Goal: Contribute content: Contribute content

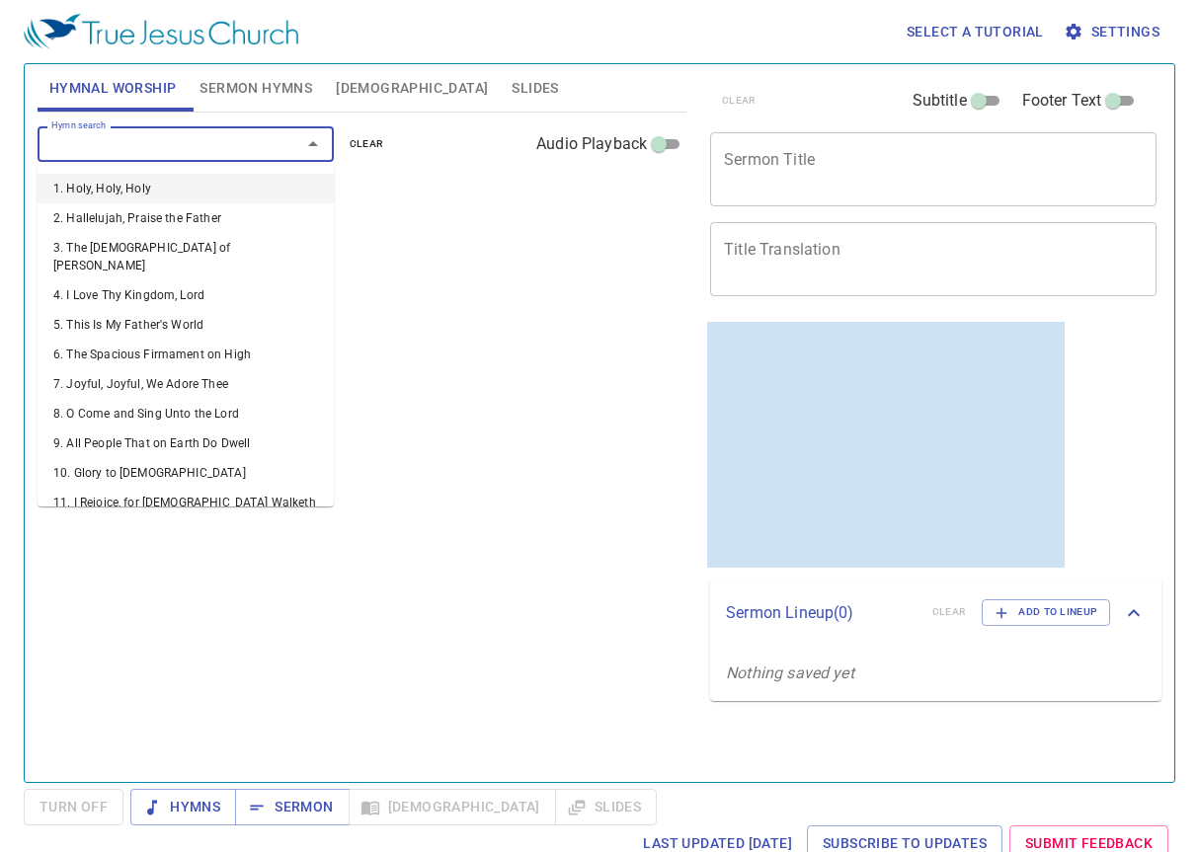
click at [226, 138] on input "Hymn search" at bounding box center [156, 143] width 226 height 23
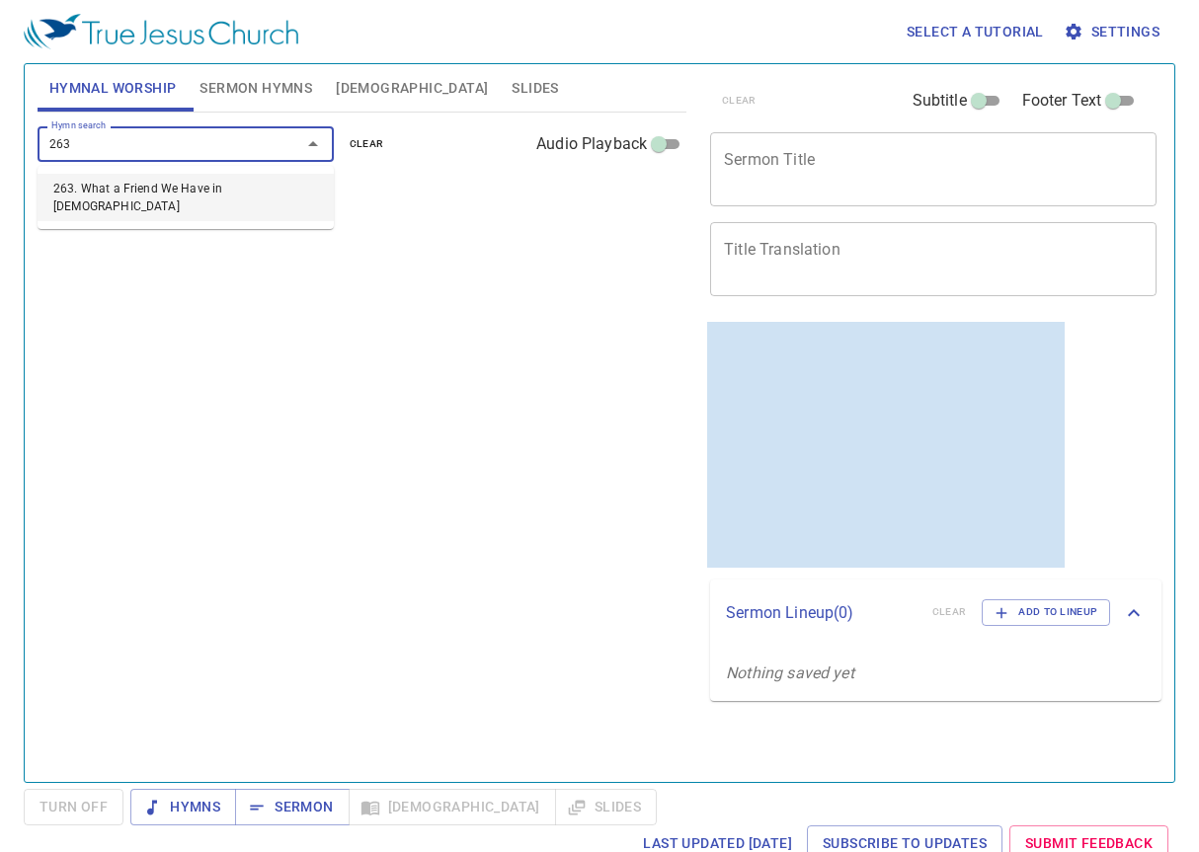
type input "263. What a Friend We Have in Jesus"
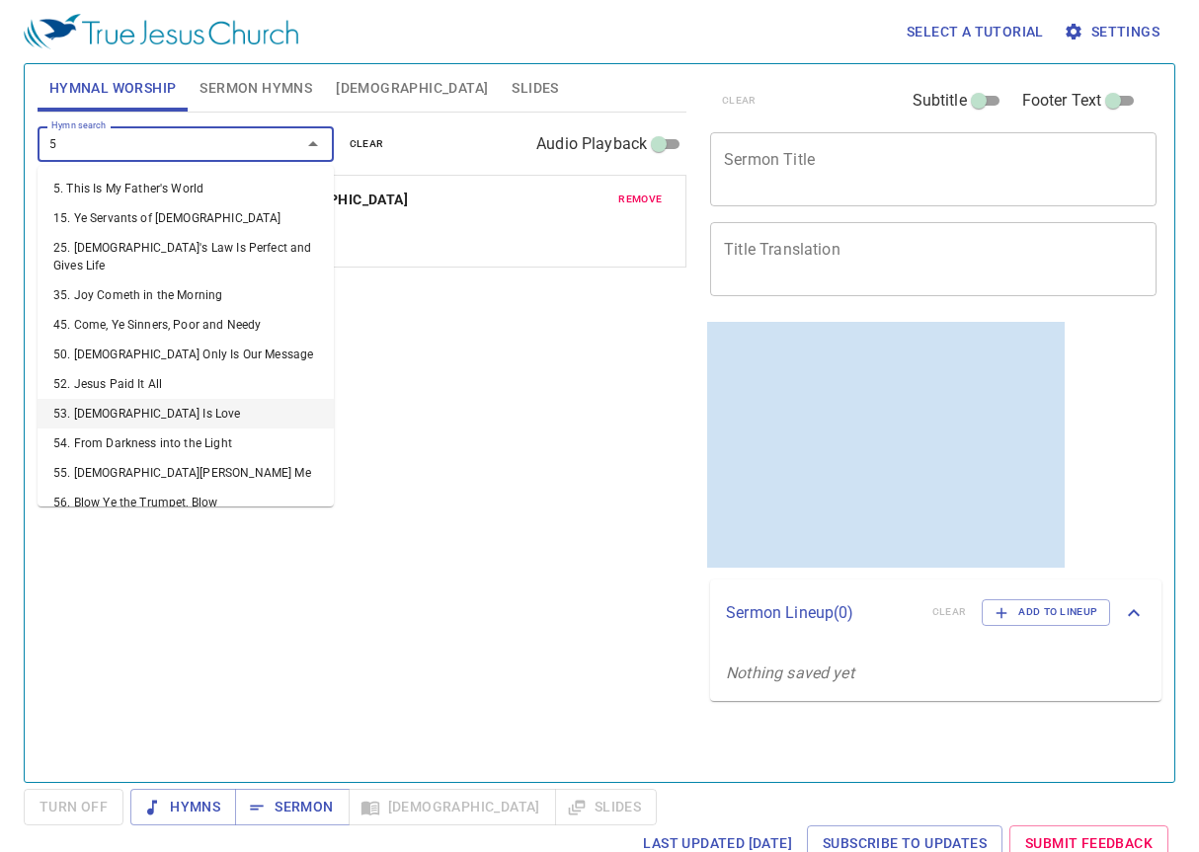
type input "58"
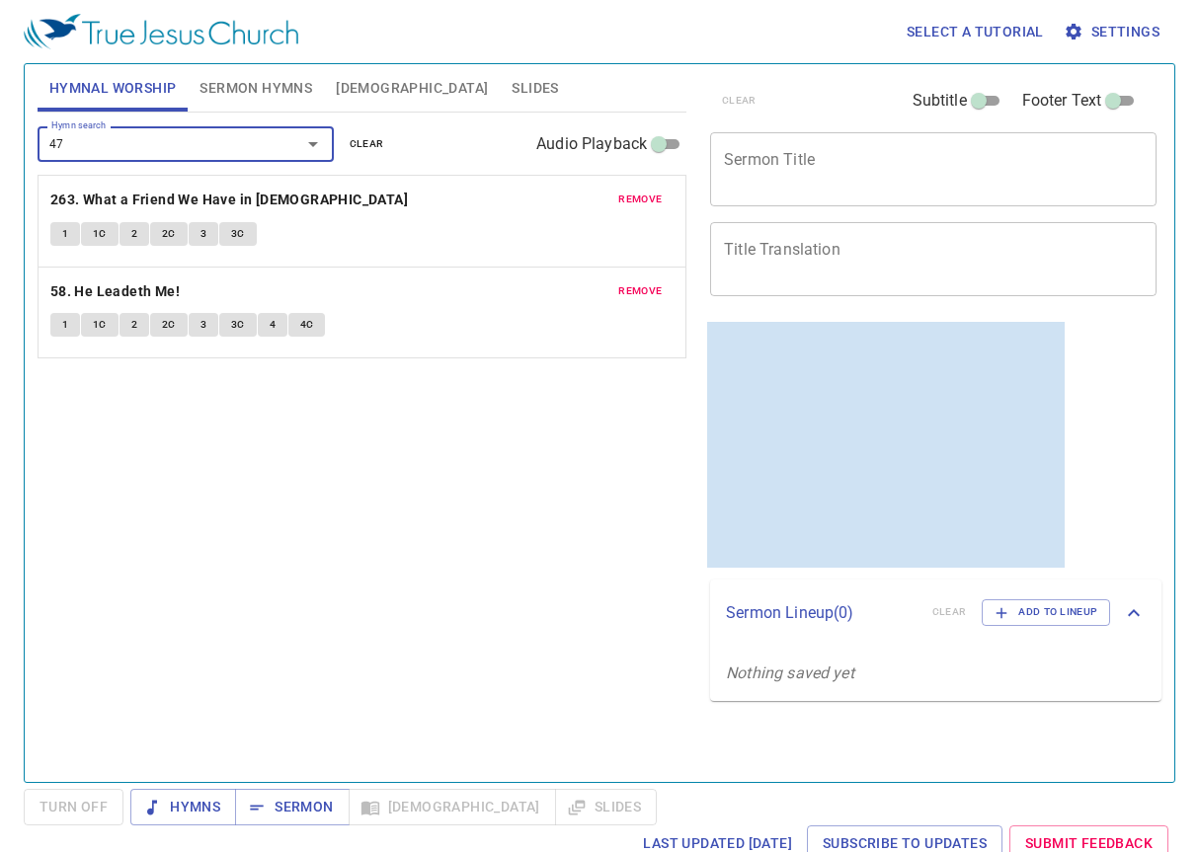
type input "479"
click at [637, 381] on span "remove" at bounding box center [639, 382] width 43 height 18
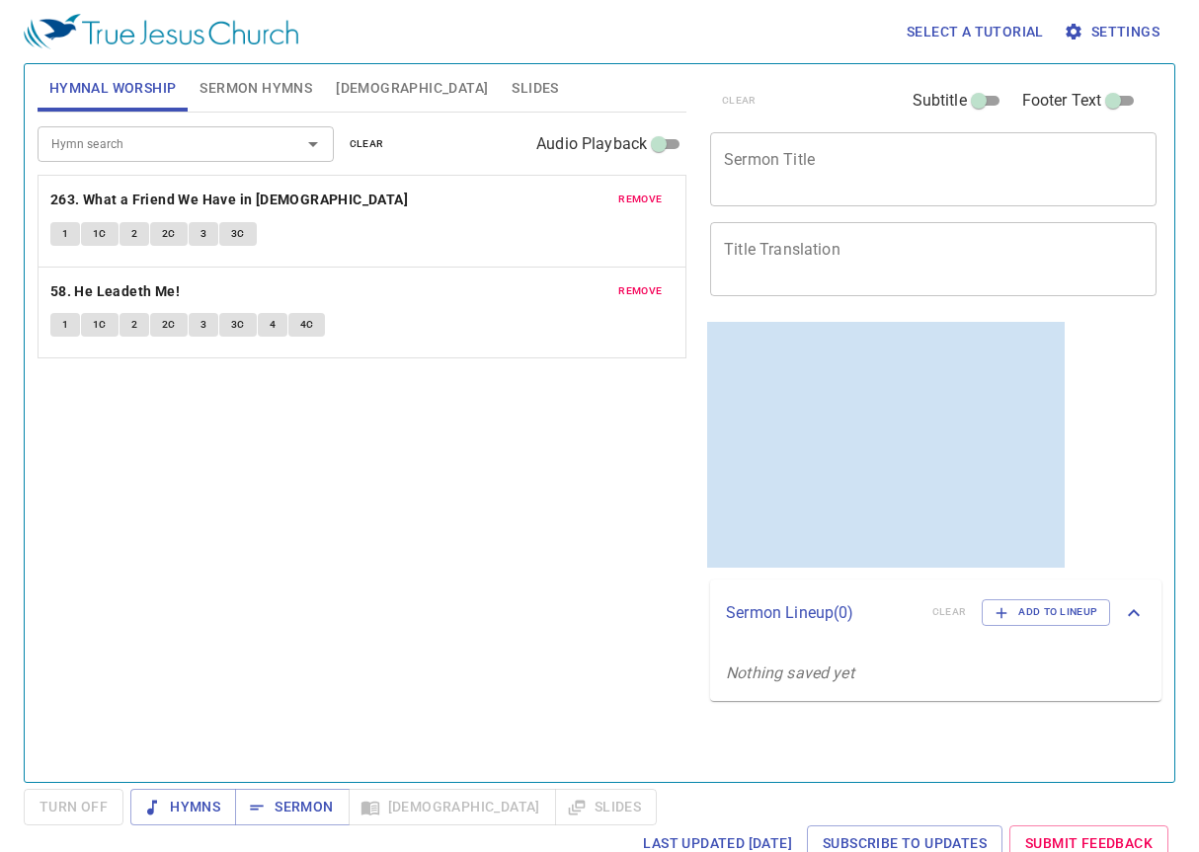
click at [92, 129] on div "Hymn search" at bounding box center [186, 143] width 296 height 35
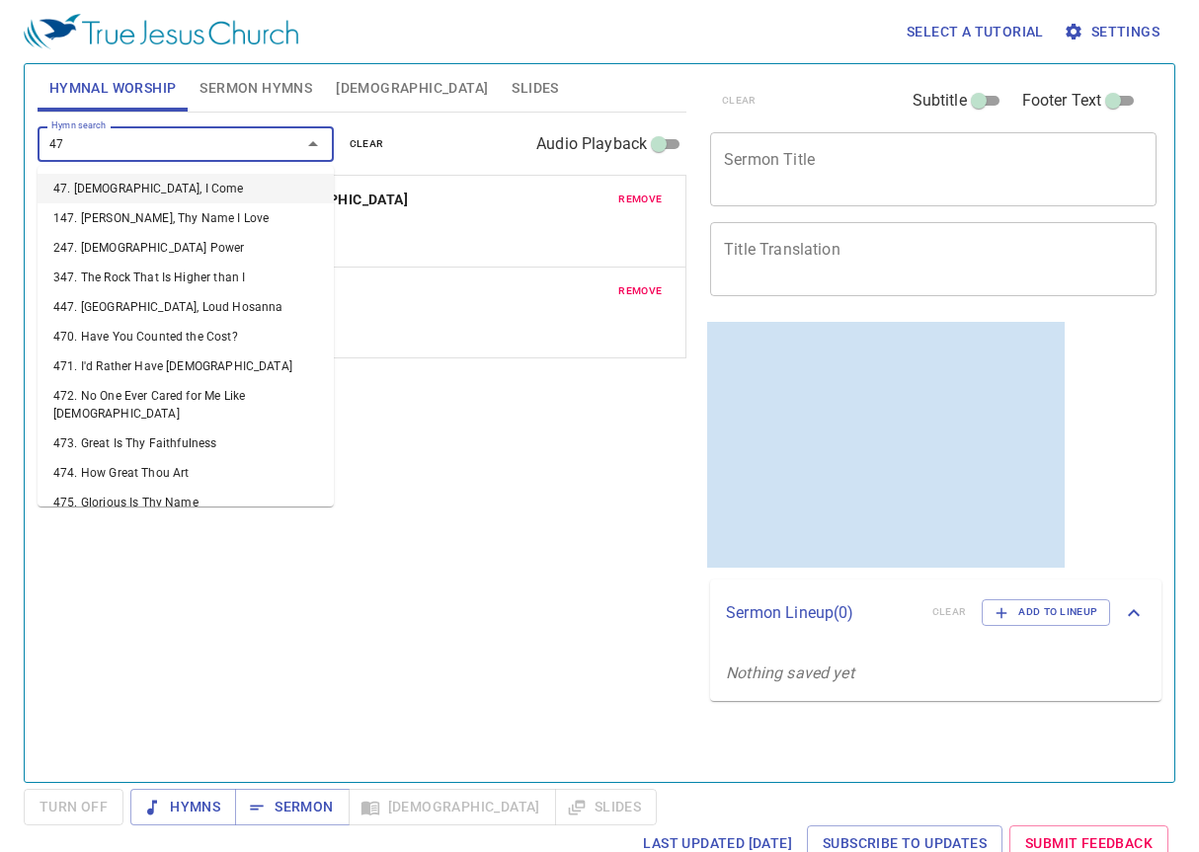
type input "470"
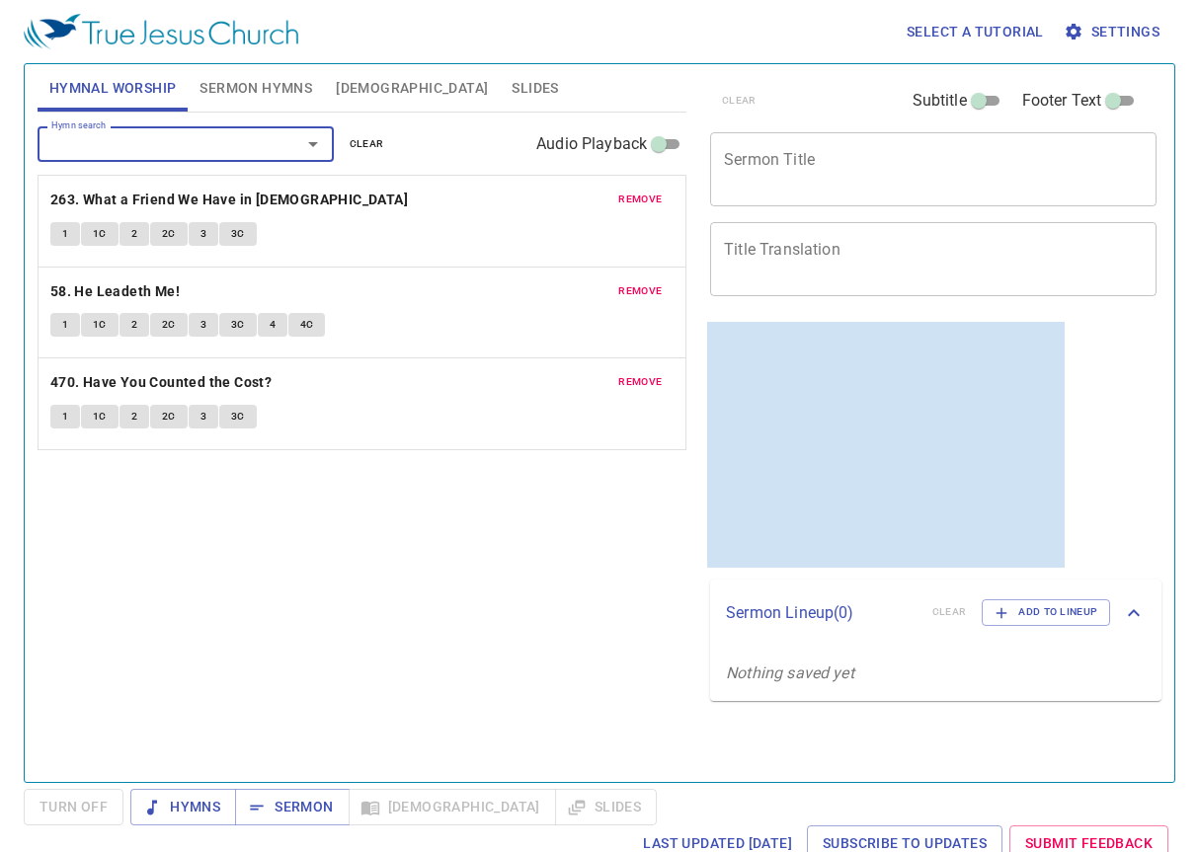
click at [321, 632] on div "Hymn search Hymn search clear Audio Playback remove 263. What a Friend We Have …" at bounding box center [362, 439] width 649 height 653
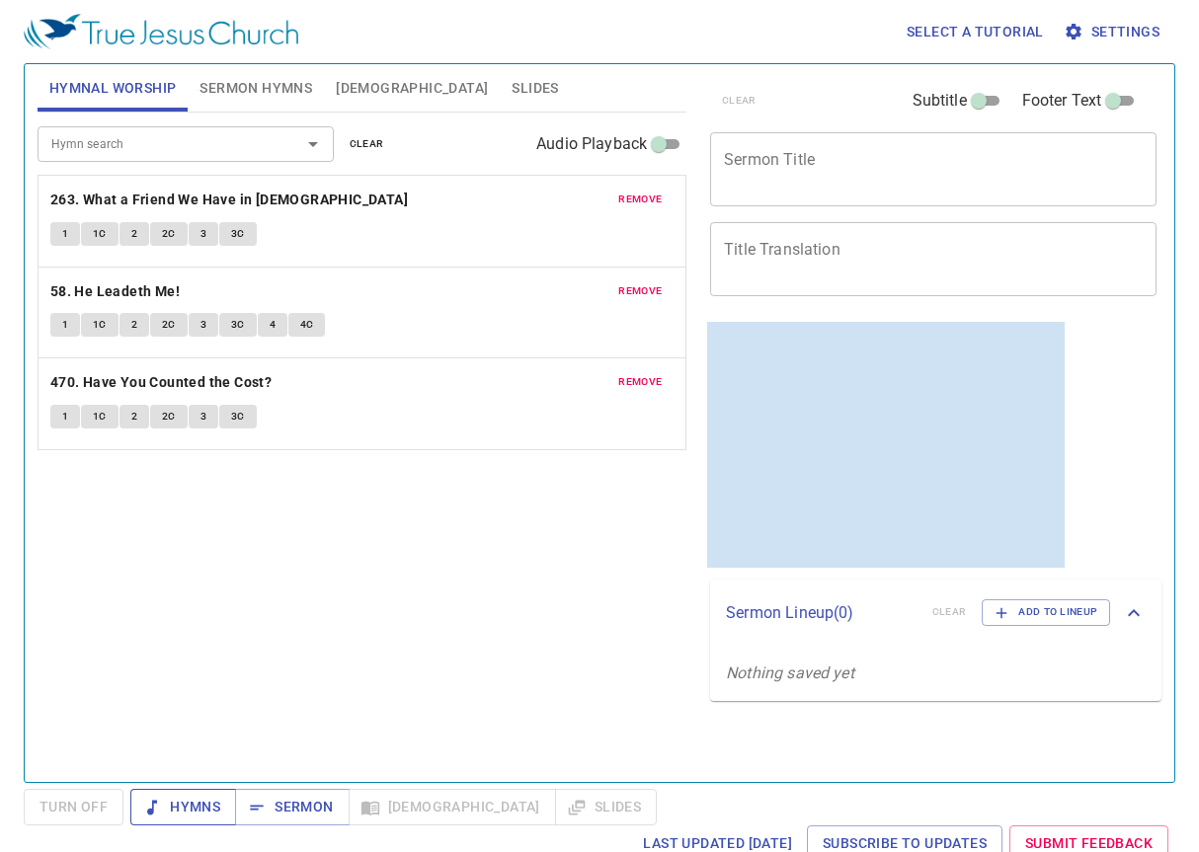
click at [167, 805] on span "Hymns" at bounding box center [183, 807] width 74 height 25
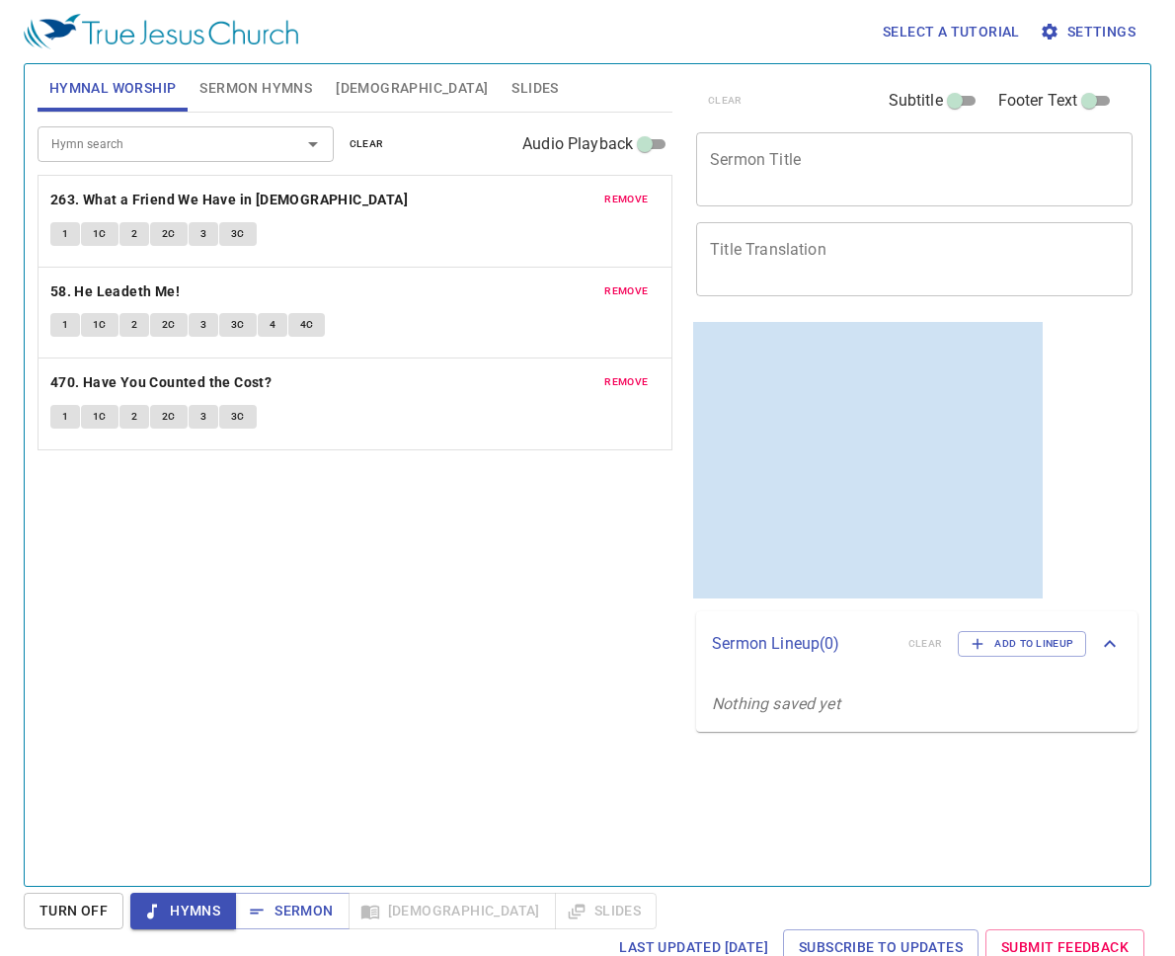
click at [282, 81] on span "Sermon Hymns" at bounding box center [255, 88] width 113 height 25
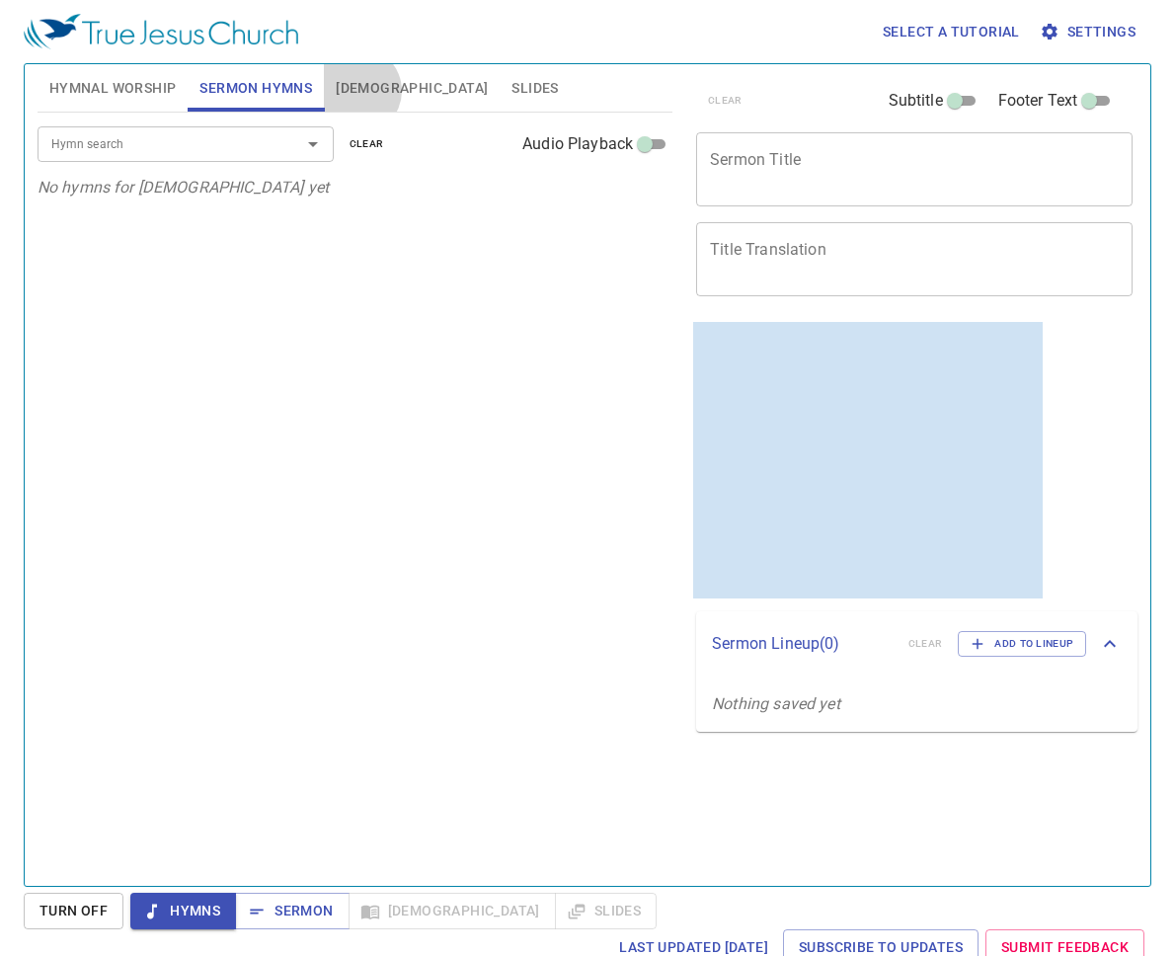
click at [358, 91] on span "[DEMOGRAPHIC_DATA]" at bounding box center [412, 88] width 152 height 25
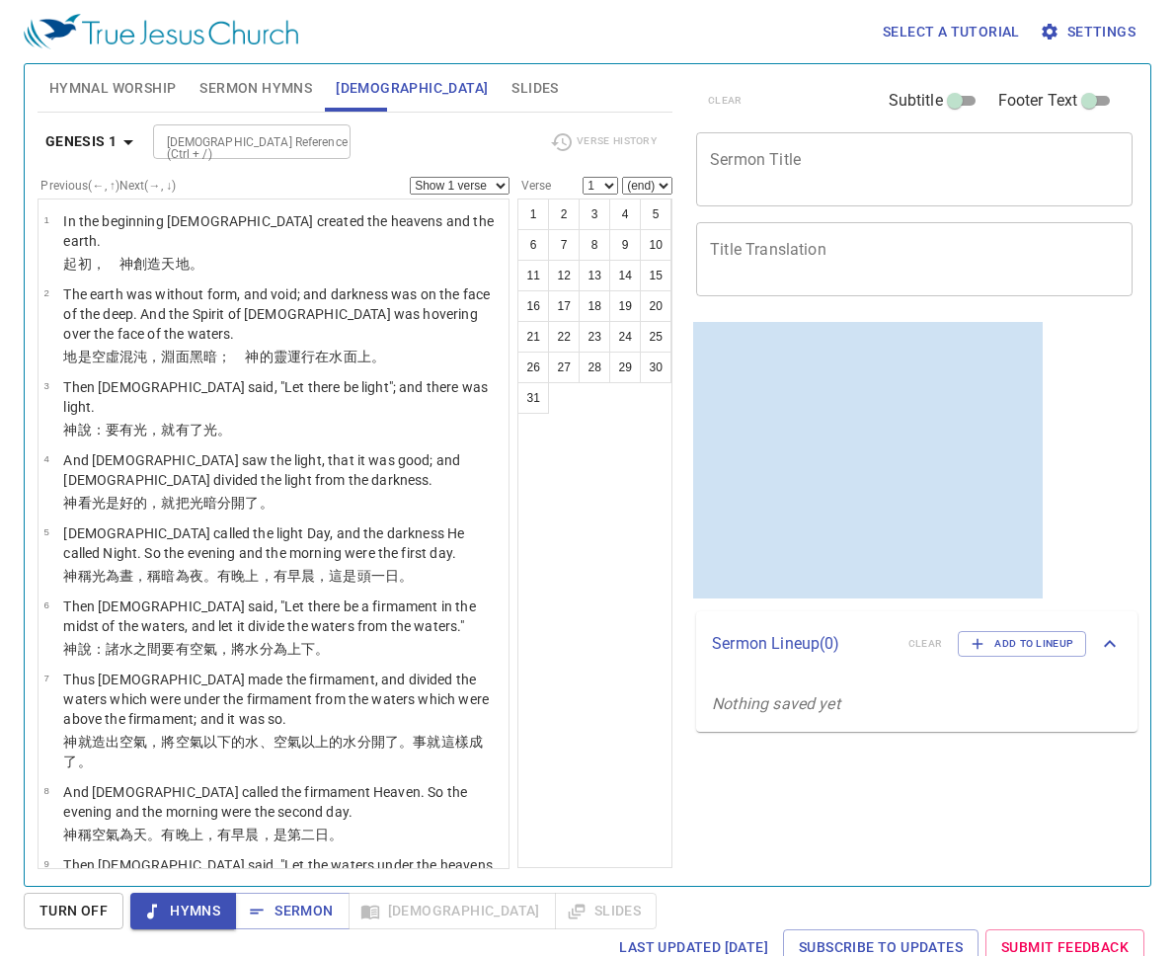
click at [110, 76] on span "Hymnal Worship" at bounding box center [112, 88] width 127 height 25
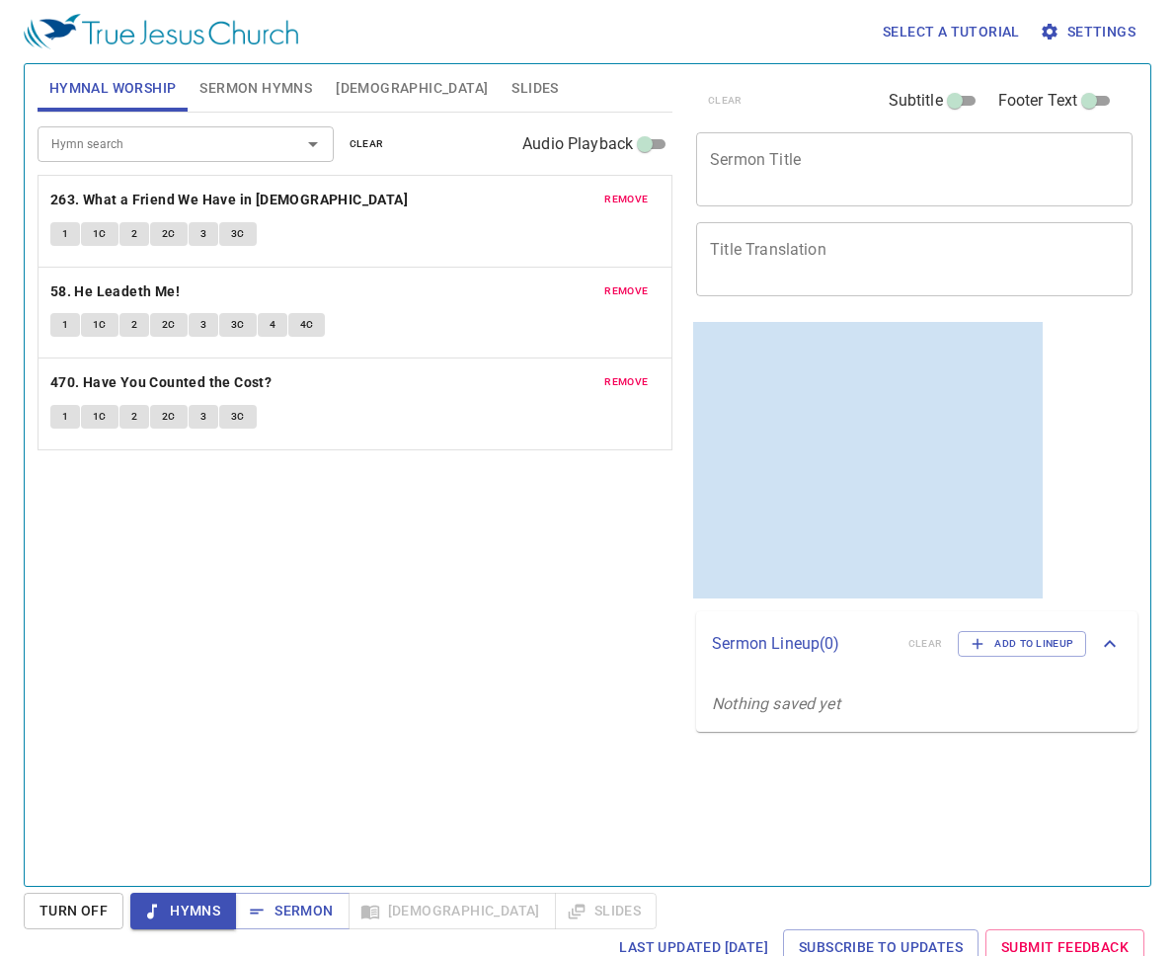
click at [458, 656] on div "Hymn search Hymn search clear Audio Playback remove 263. What a Friend We Have …" at bounding box center [355, 491] width 635 height 756
click at [456, 660] on div "Hymn search Hymn search clear Audio Playback remove 263. What a Friend We Have …" at bounding box center [355, 491] width 635 height 756
click at [465, 671] on div "Hymn search Hymn search clear Audio Playback remove 263. What a Friend We Have …" at bounding box center [355, 491] width 635 height 756
click at [502, 585] on div "Hymn search Hymn search clear Audio Playback remove 263. What a Friend We Have …" at bounding box center [355, 491] width 635 height 756
click at [471, 576] on div "Hymn search Hymn search clear Audio Playback remove 263. What a Friend We Have …" at bounding box center [355, 491] width 635 height 756
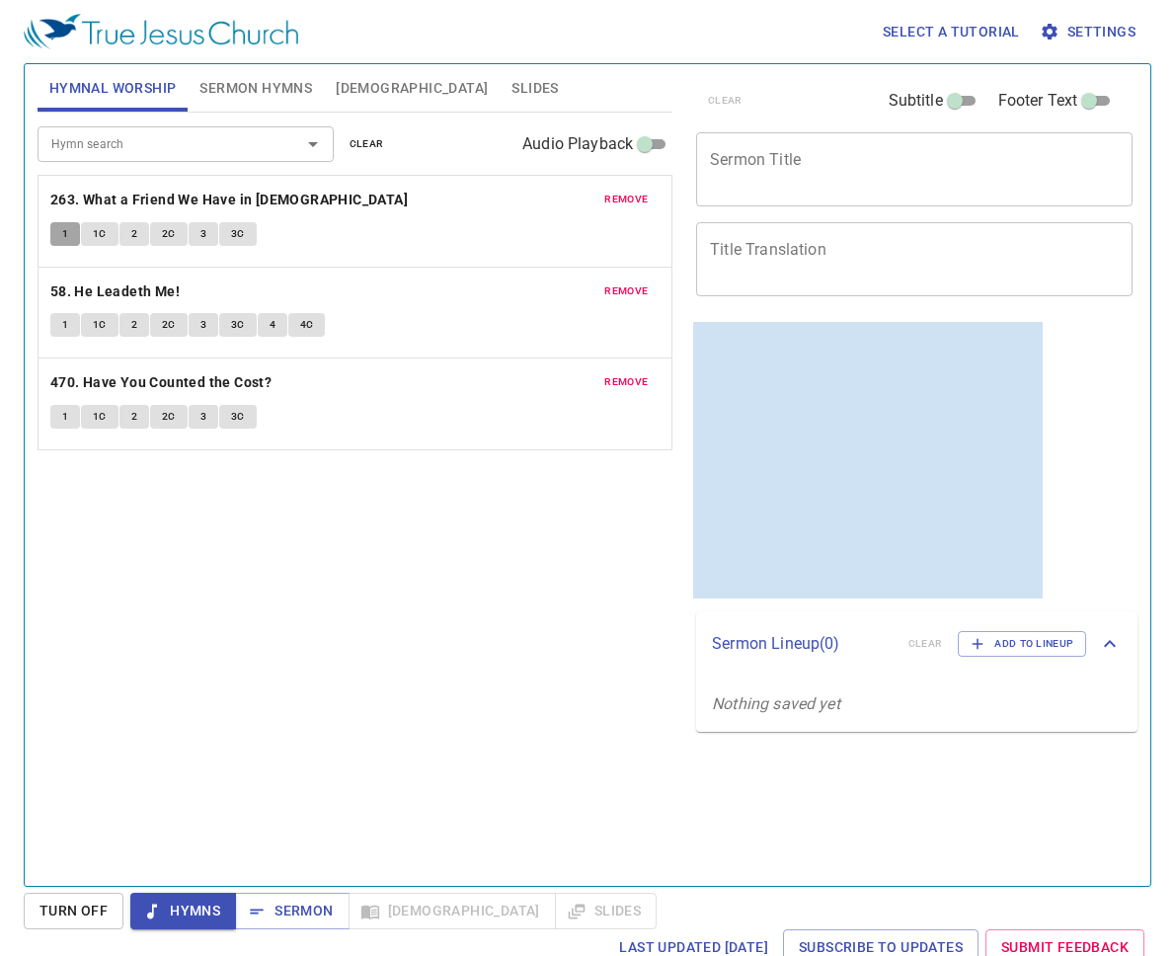
click at [69, 227] on button "1" at bounding box center [65, 234] width 30 height 24
click at [164, 851] on button "Hymns" at bounding box center [183, 911] width 106 height 37
click at [287, 851] on span "Sermon" at bounding box center [292, 911] width 82 height 25
click at [202, 851] on span "Hymns" at bounding box center [183, 911] width 74 height 25
click at [184, 851] on span "Hymns" at bounding box center [183, 911] width 74 height 25
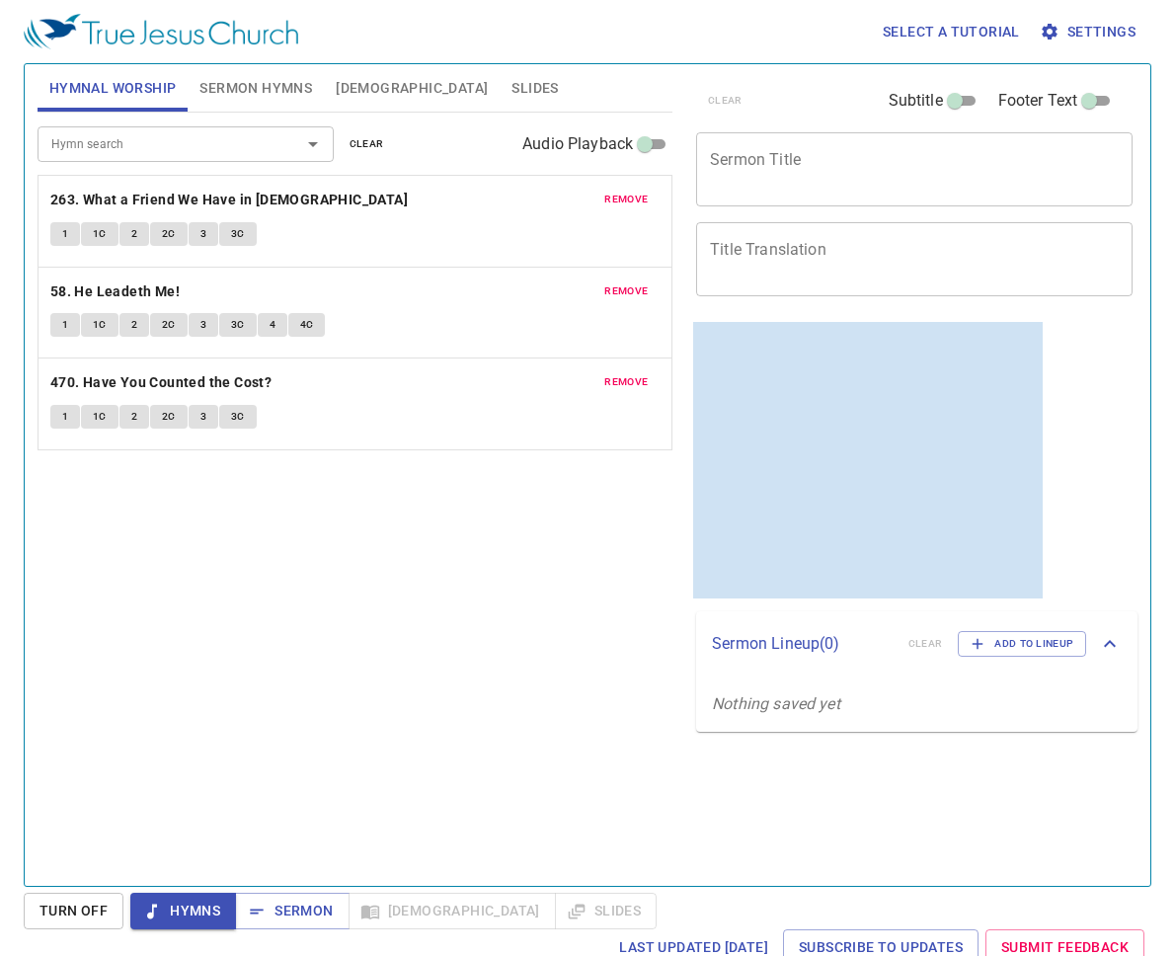
click at [500, 538] on div "Hymn search Hymn search clear Audio Playback remove 263. What a Friend We Have …" at bounding box center [355, 491] width 635 height 756
click at [396, 666] on div "Hymn search Hymn search clear Audio Playback remove 263. What a Friend We Have …" at bounding box center [355, 491] width 635 height 756
click at [433, 529] on div "Hymn search Hymn search clear Audio Playback remove 263. What a Friend We Have …" at bounding box center [355, 491] width 635 height 756
click at [265, 703] on div "Hymn search Hymn search clear Audio Playback remove 263. What a Friend We Have …" at bounding box center [355, 491] width 635 height 756
click at [240, 101] on button "Sermon Hymns" at bounding box center [256, 87] width 136 height 47
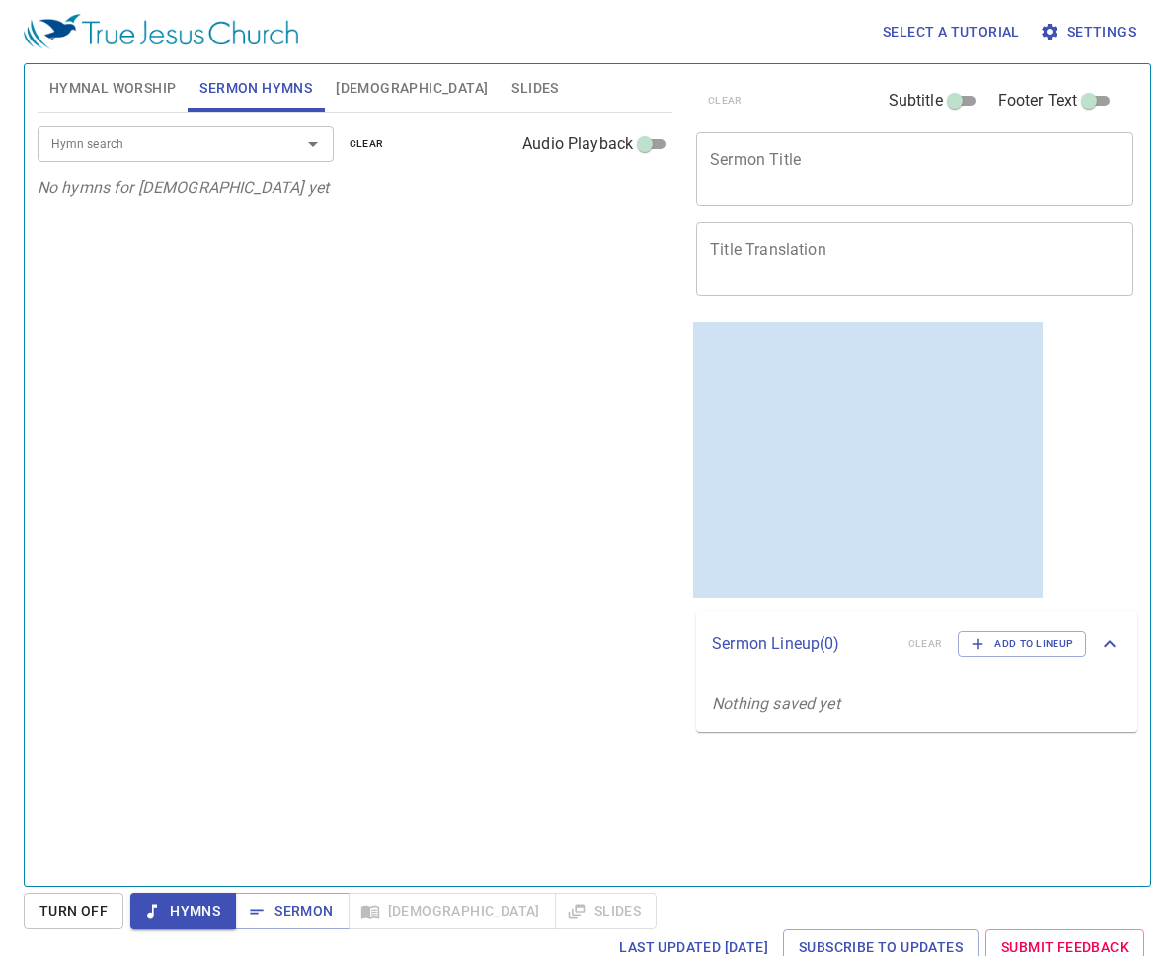
drag, startPoint x: 817, startPoint y: 184, endPoint x: 804, endPoint y: 188, distance: 13.4
click at [817, 184] on textarea "Sermon Title" at bounding box center [914, 169] width 409 height 38
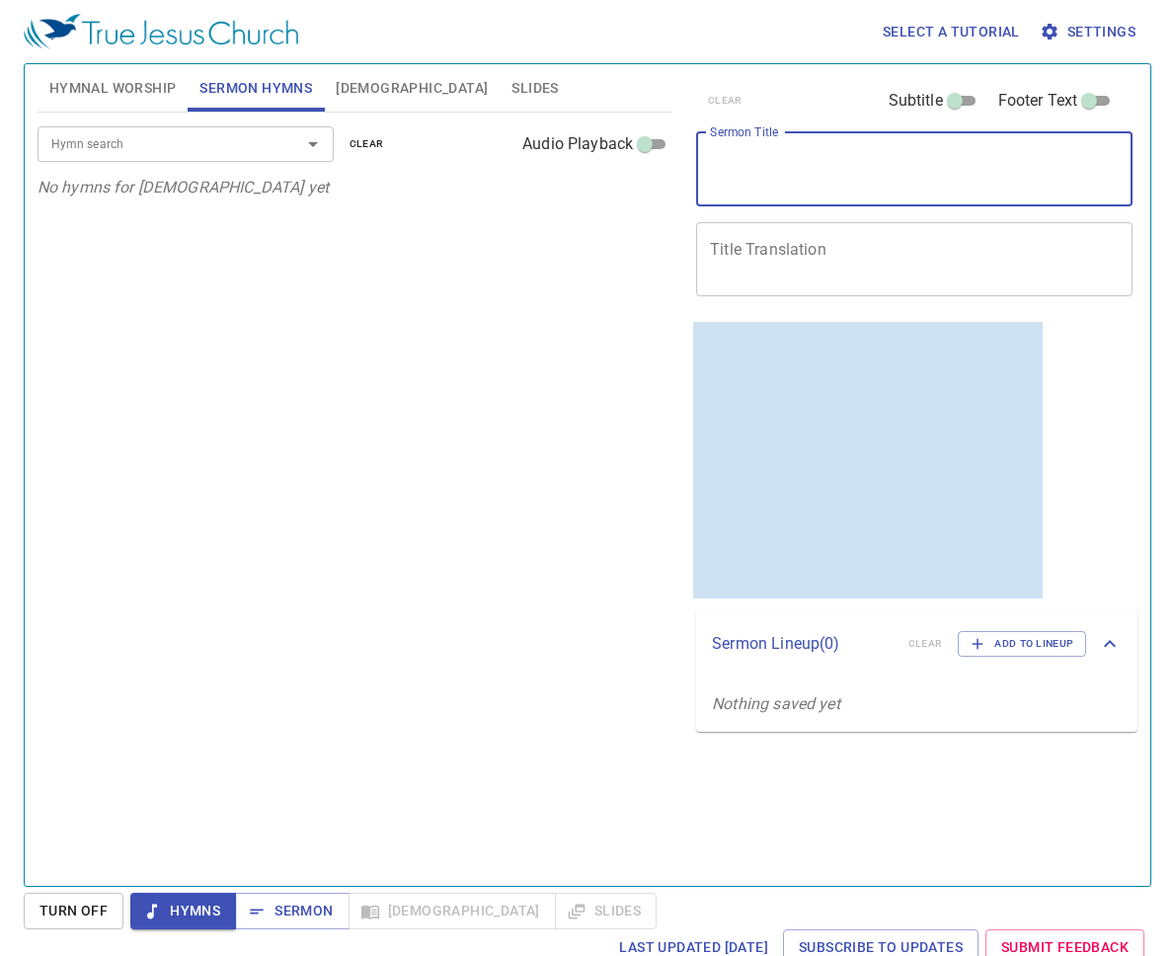
paste textarea "The Temple of Jehovah 這是耶和華的殿"
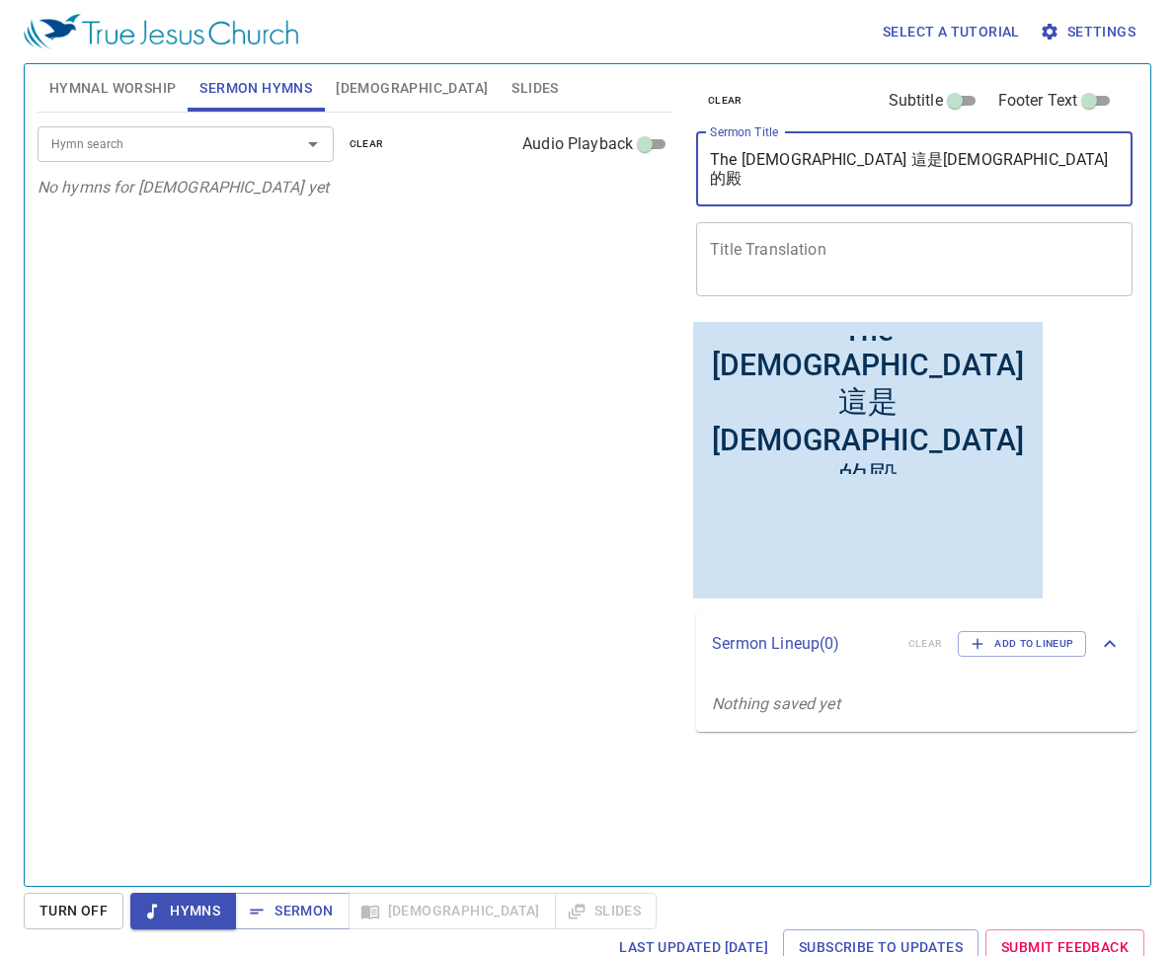
drag, startPoint x: 885, startPoint y: 164, endPoint x: 554, endPoint y: 149, distance: 331.2
click at [554, 149] on div "Hymnal Worship Sermon Hymns Bible Slides Hymn search Hymn search clear Audio Pl…" at bounding box center [588, 467] width 1116 height 822
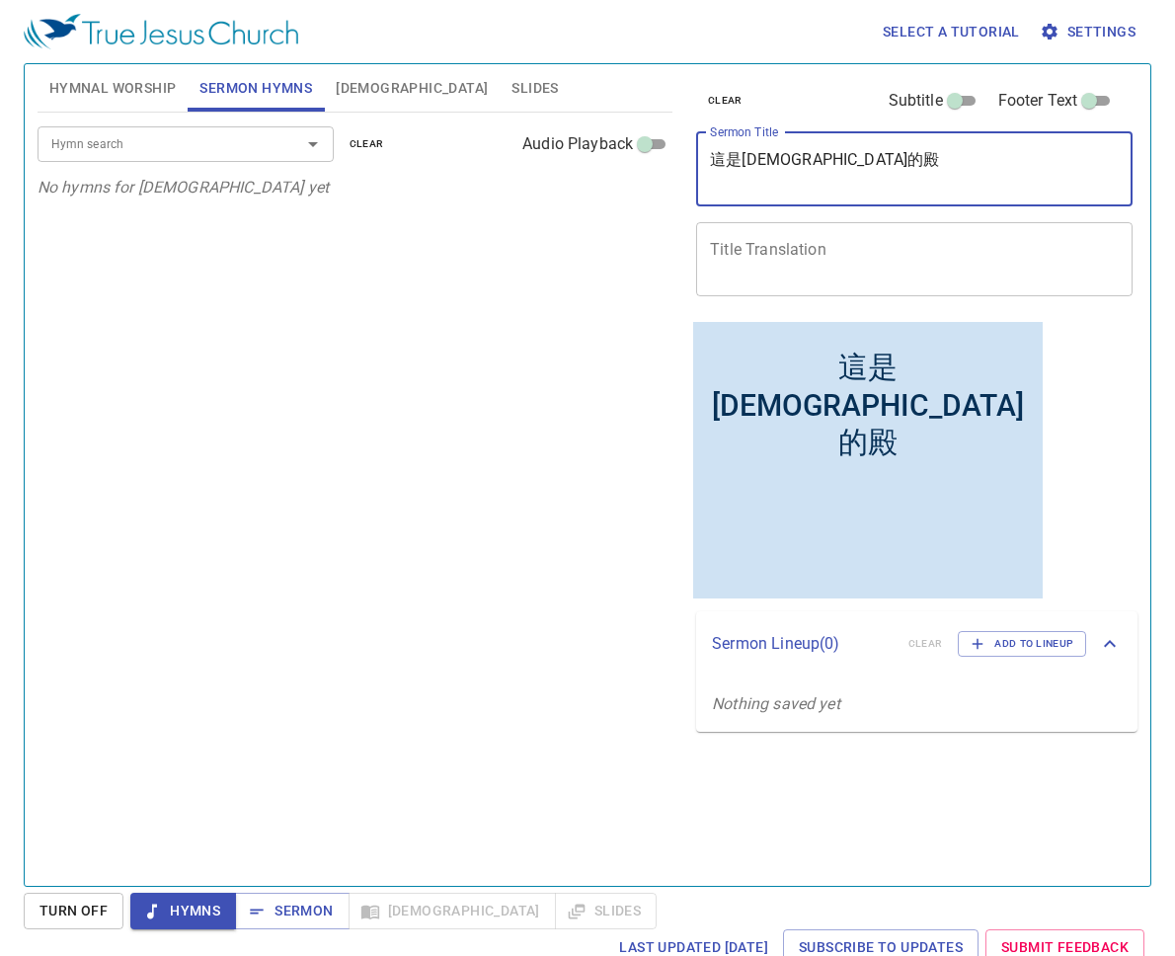
type textarea "這是[DEMOGRAPHIC_DATA]的殿"
click at [856, 260] on textarea "Title Translation" at bounding box center [914, 259] width 409 height 38
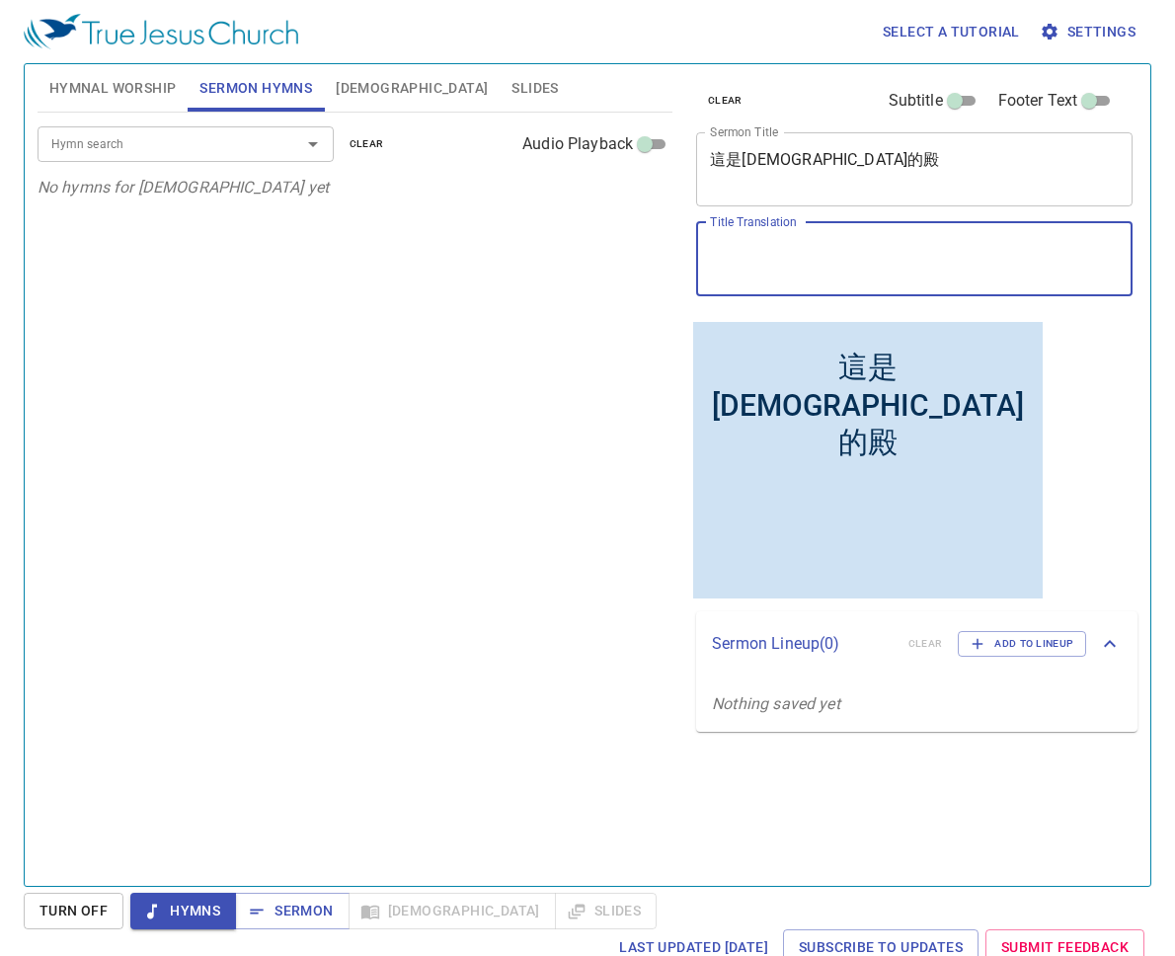
paste textarea "The [DEMOGRAPHIC_DATA]"
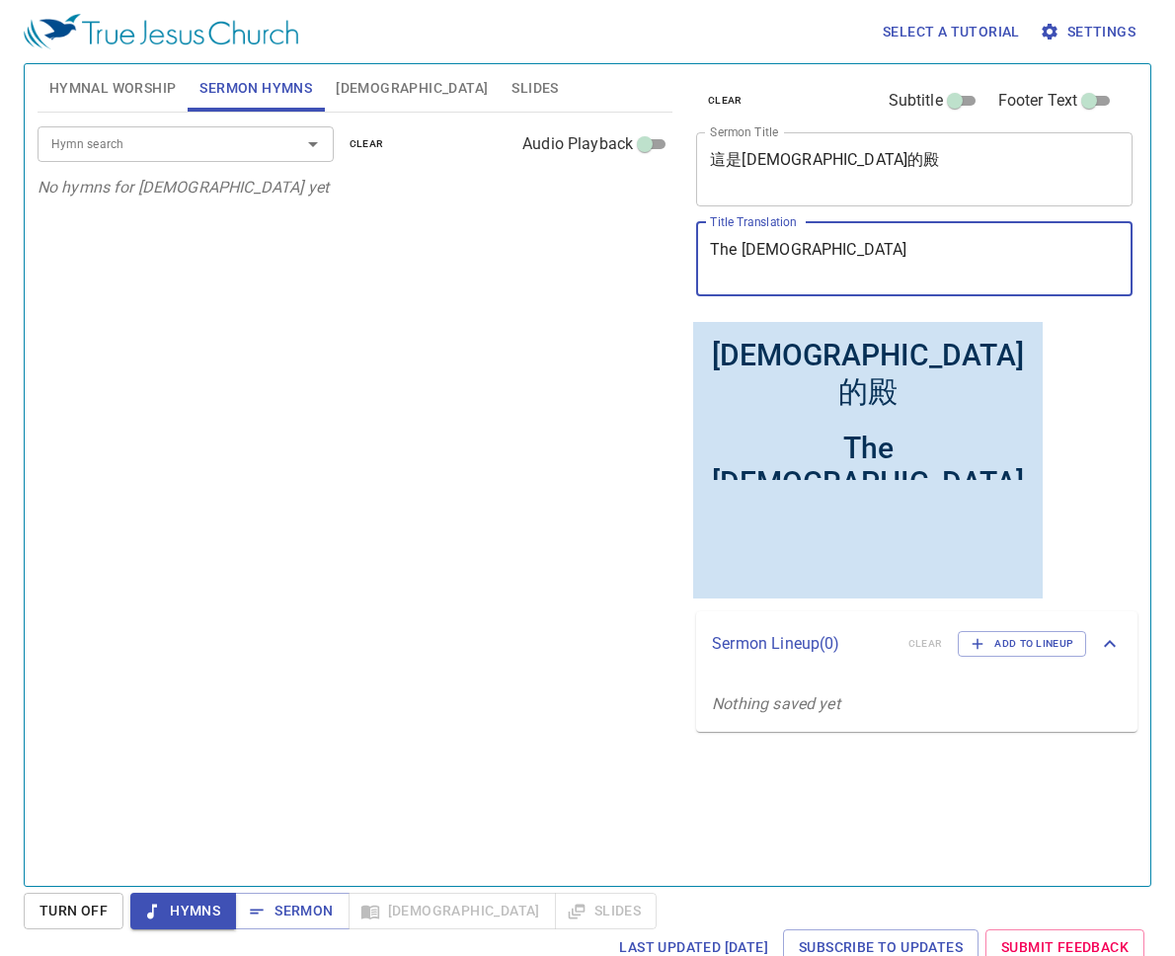
click at [950, 262] on textarea "The [DEMOGRAPHIC_DATA]" at bounding box center [914, 259] width 409 height 38
type textarea "The [DEMOGRAPHIC_DATA]"
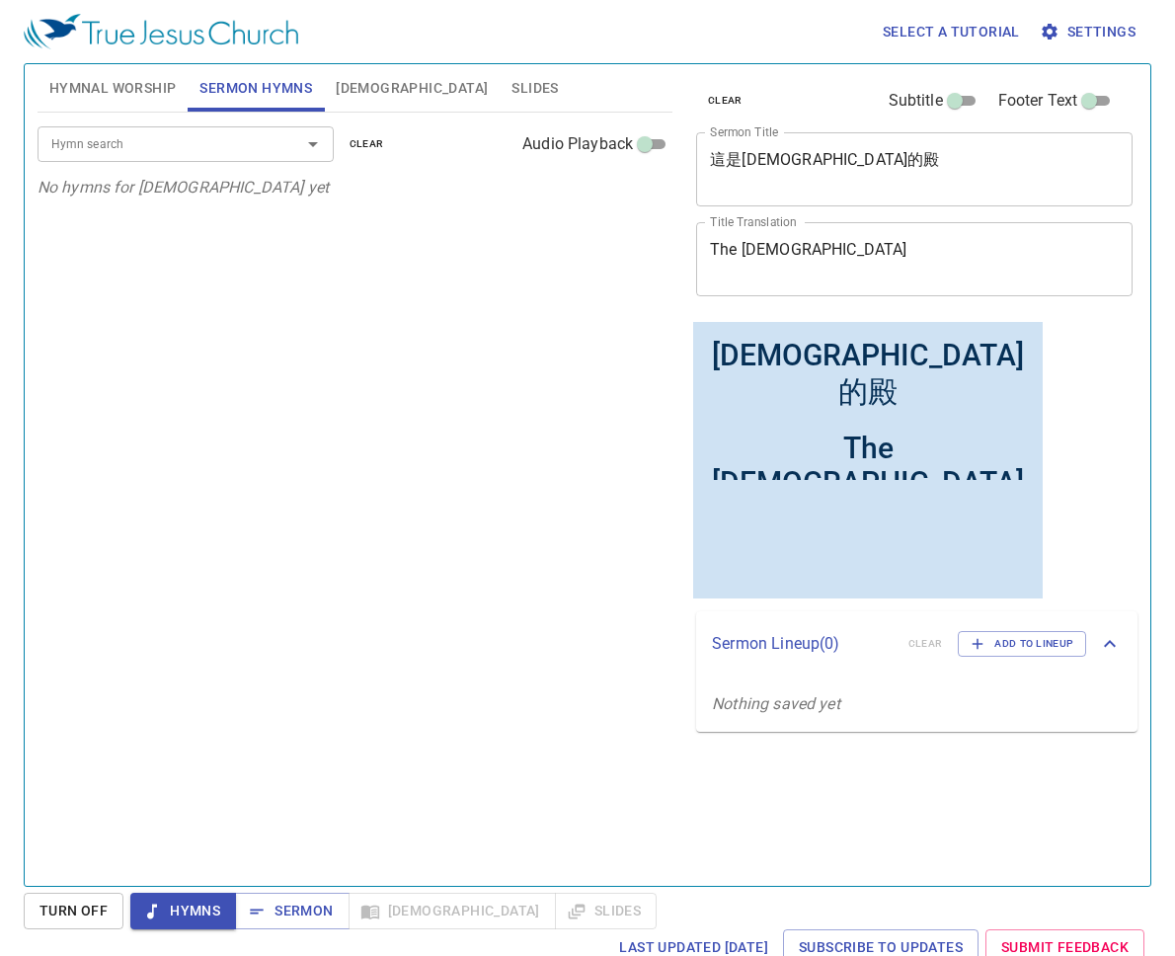
click at [907, 194] on div "這是耶和華的殿 x Sermon Title" at bounding box center [914, 169] width 436 height 74
click at [895, 174] on textarea "這是[DEMOGRAPHIC_DATA]的殿" at bounding box center [914, 169] width 409 height 38
click at [130, 138] on input "Hymn search" at bounding box center [156, 143] width 226 height 23
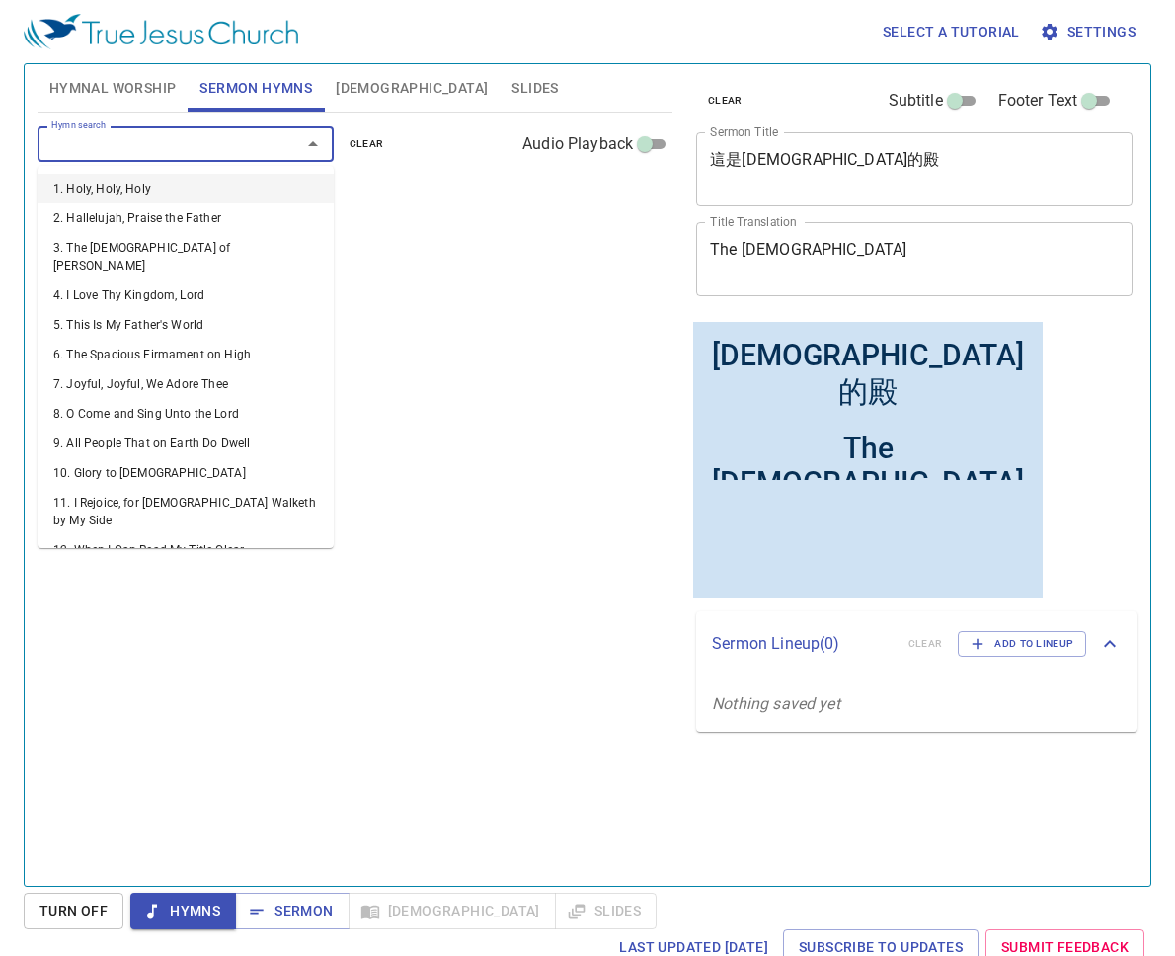
type input "1"
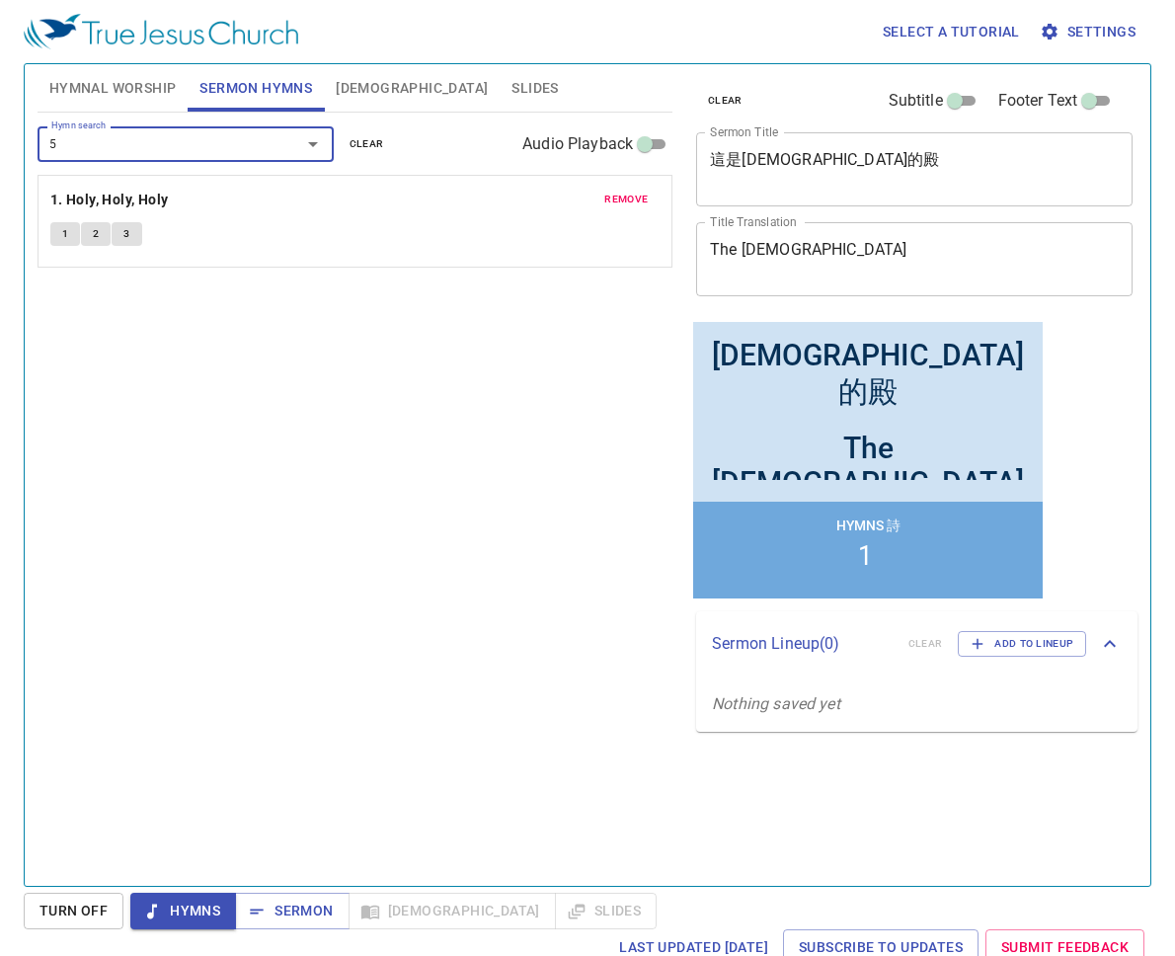
type input "52"
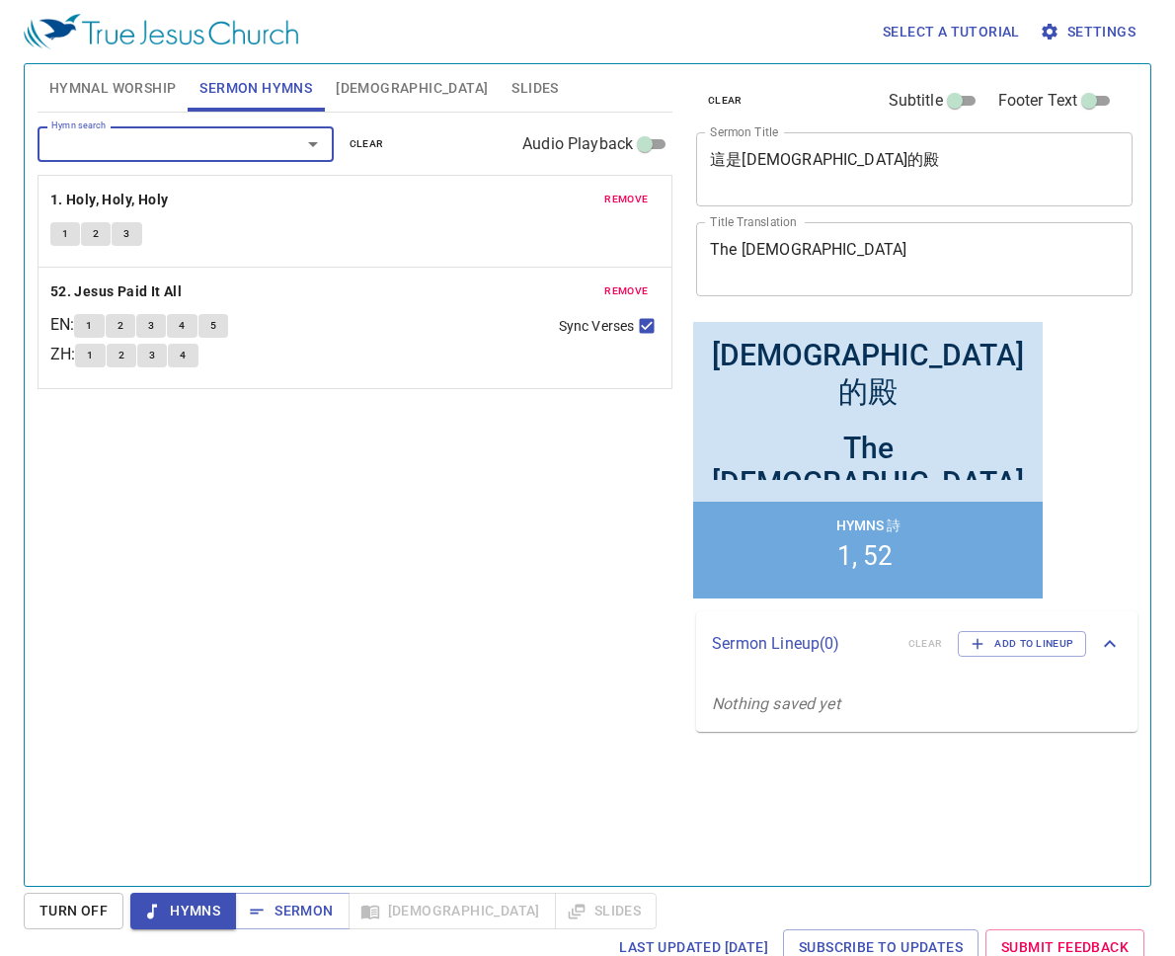
click at [940, 272] on textarea "The [DEMOGRAPHIC_DATA]" at bounding box center [914, 259] width 409 height 38
click at [918, 137] on div "這是耶和華的殿 x Sermon Title" at bounding box center [914, 169] width 436 height 74
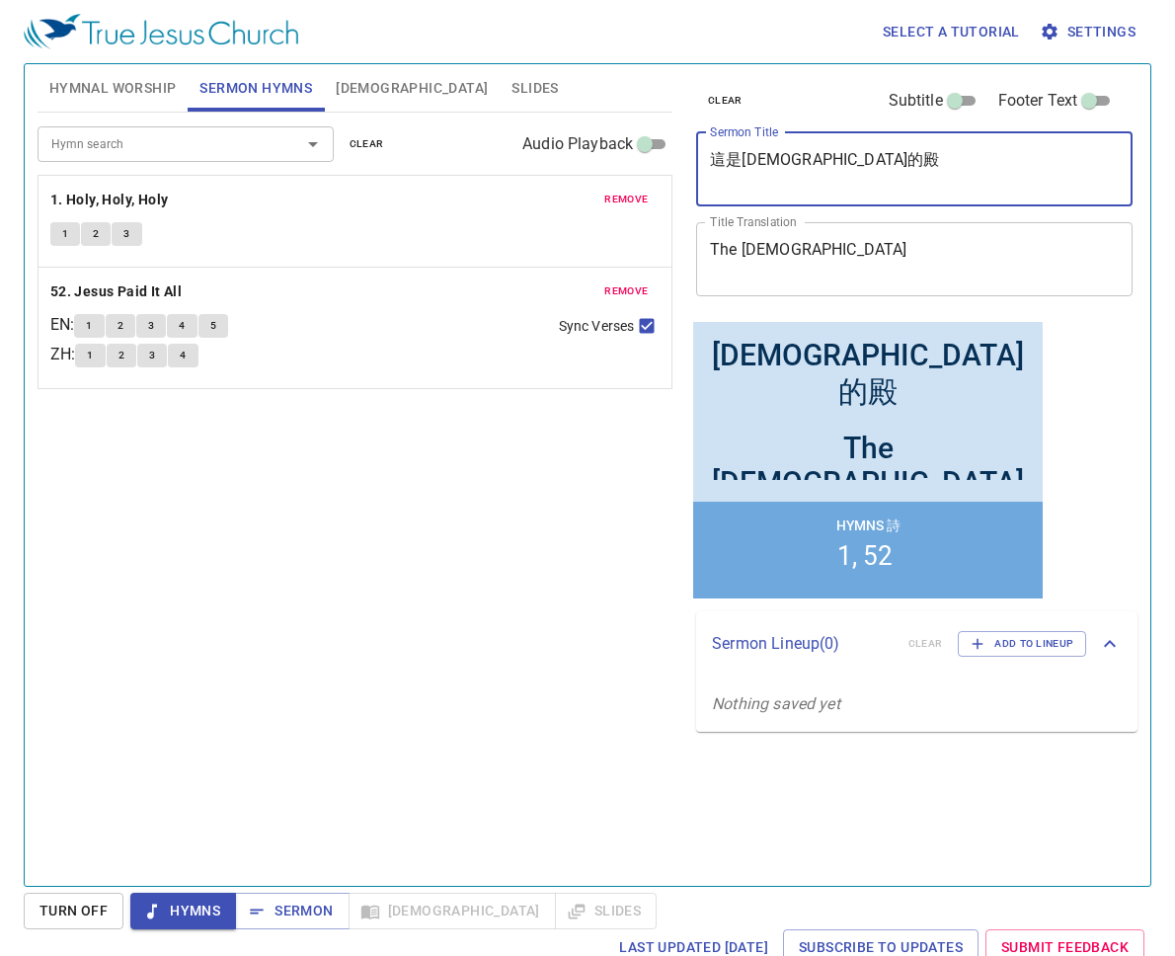
click at [595, 497] on div "Hymn search Hymn search clear Audio Playback remove 1. Holy, Holy, Holy 1 2 3 r…" at bounding box center [355, 491] width 635 height 756
click at [195, 851] on span "Hymns" at bounding box center [183, 911] width 74 height 25
click at [299, 680] on div "Hymn search Hymn search clear Audio Playback remove 1. Holy, Holy, Holy 1 2 3 r…" at bounding box center [355, 491] width 635 height 756
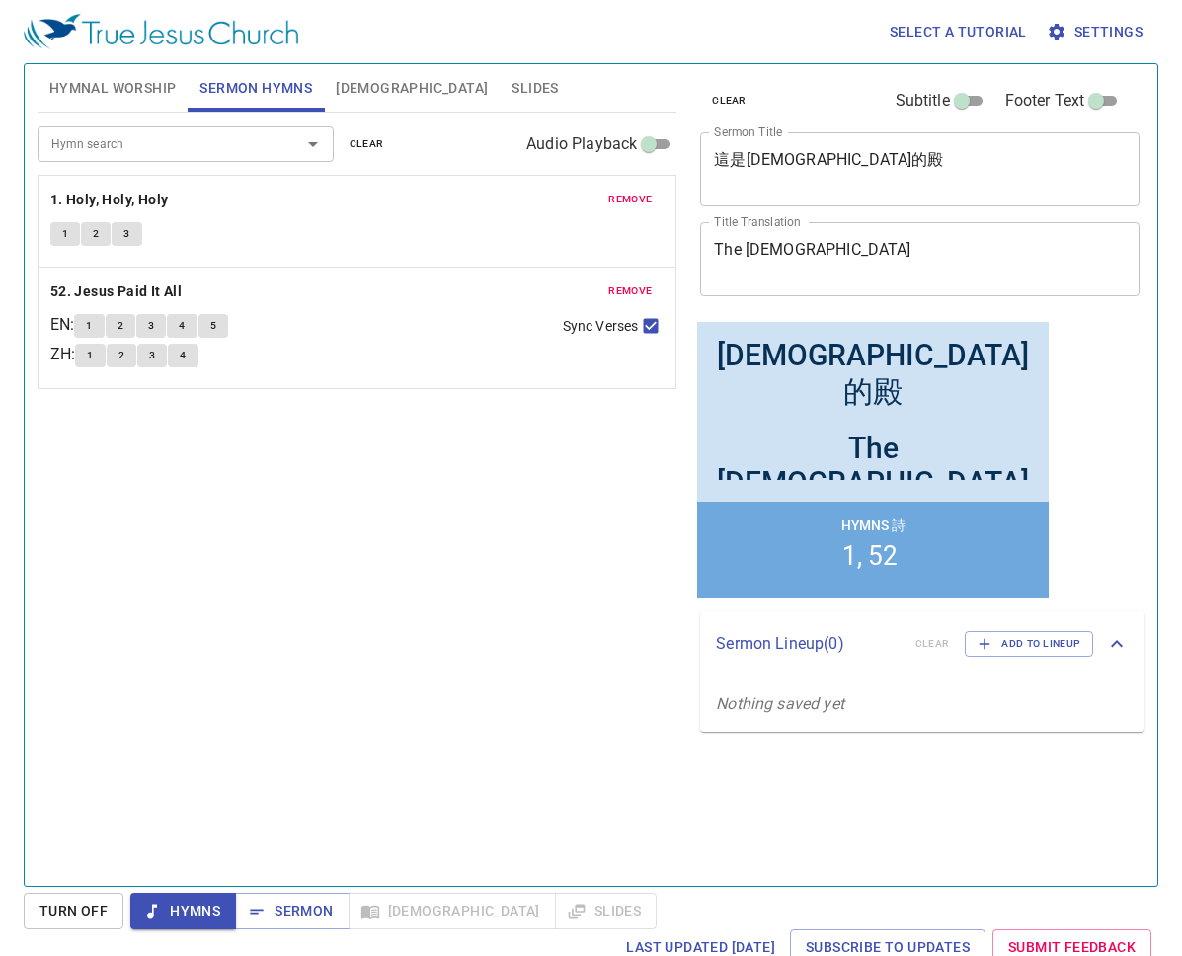
click at [320, 471] on div "Hymn search Hymn search clear Audio Playback remove 1. Holy, Holy, Holy 1 2 3 r…" at bounding box center [357, 491] width 639 height 756
click at [140, 76] on span "Hymnal Worship" at bounding box center [112, 88] width 127 height 25
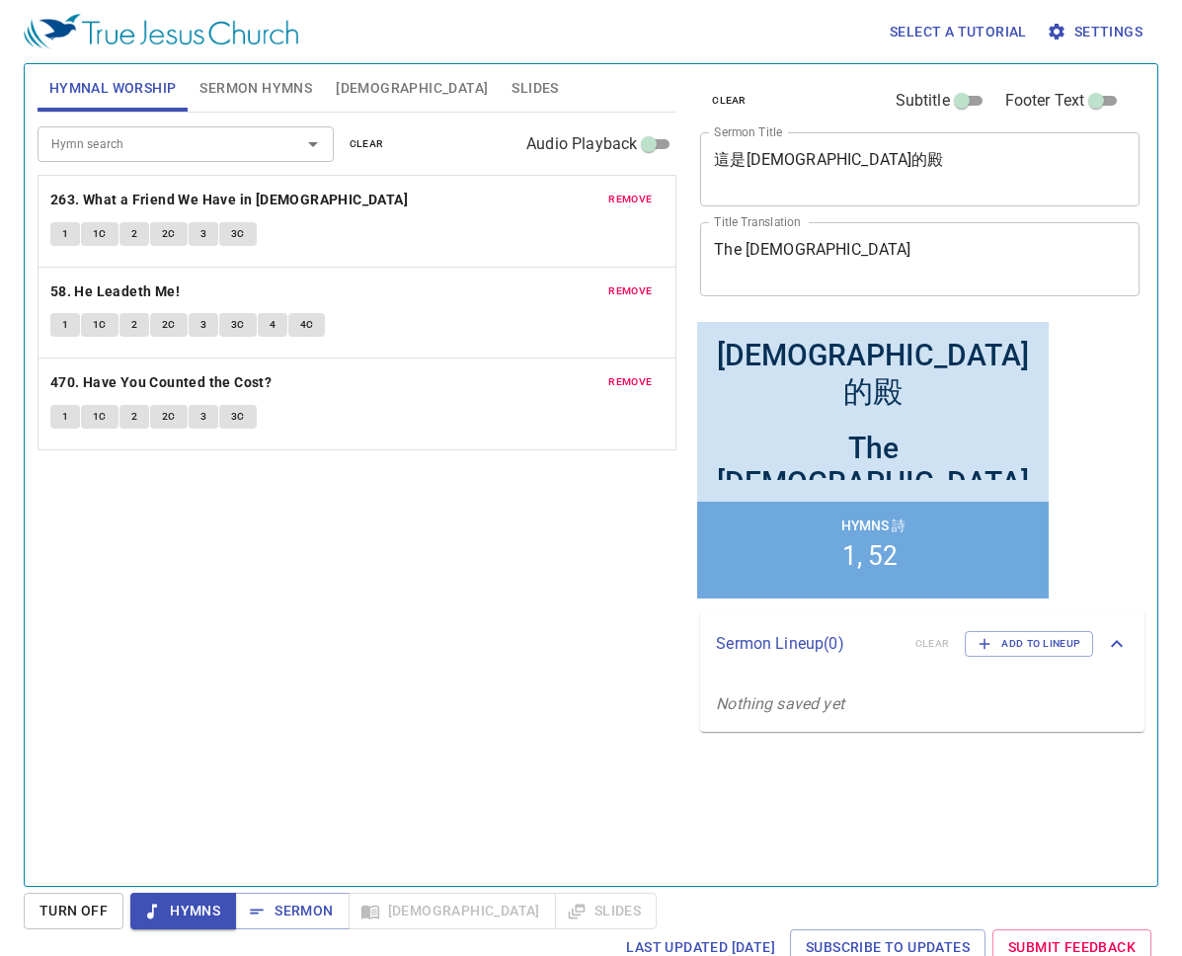
click at [331, 558] on div "Hymn search Hymn search clear Audio Playback remove 263. What a Friend We Have …" at bounding box center [357, 491] width 639 height 756
drag, startPoint x: 340, startPoint y: 693, endPoint x: 256, endPoint y: 746, distance: 98.9
click at [275, 734] on div "Hymn search Hymn search clear Audio Playback remove 263. What a Friend We Have …" at bounding box center [357, 491] width 639 height 756
click at [509, 626] on div "Hymn search Hymn search clear Audio Playback remove 263. What a Friend We Have …" at bounding box center [357, 491] width 639 height 756
click at [335, 610] on div "Hymn search Hymn search clear Audio Playback remove 263. What a Friend We Have …" at bounding box center [357, 491] width 639 height 756
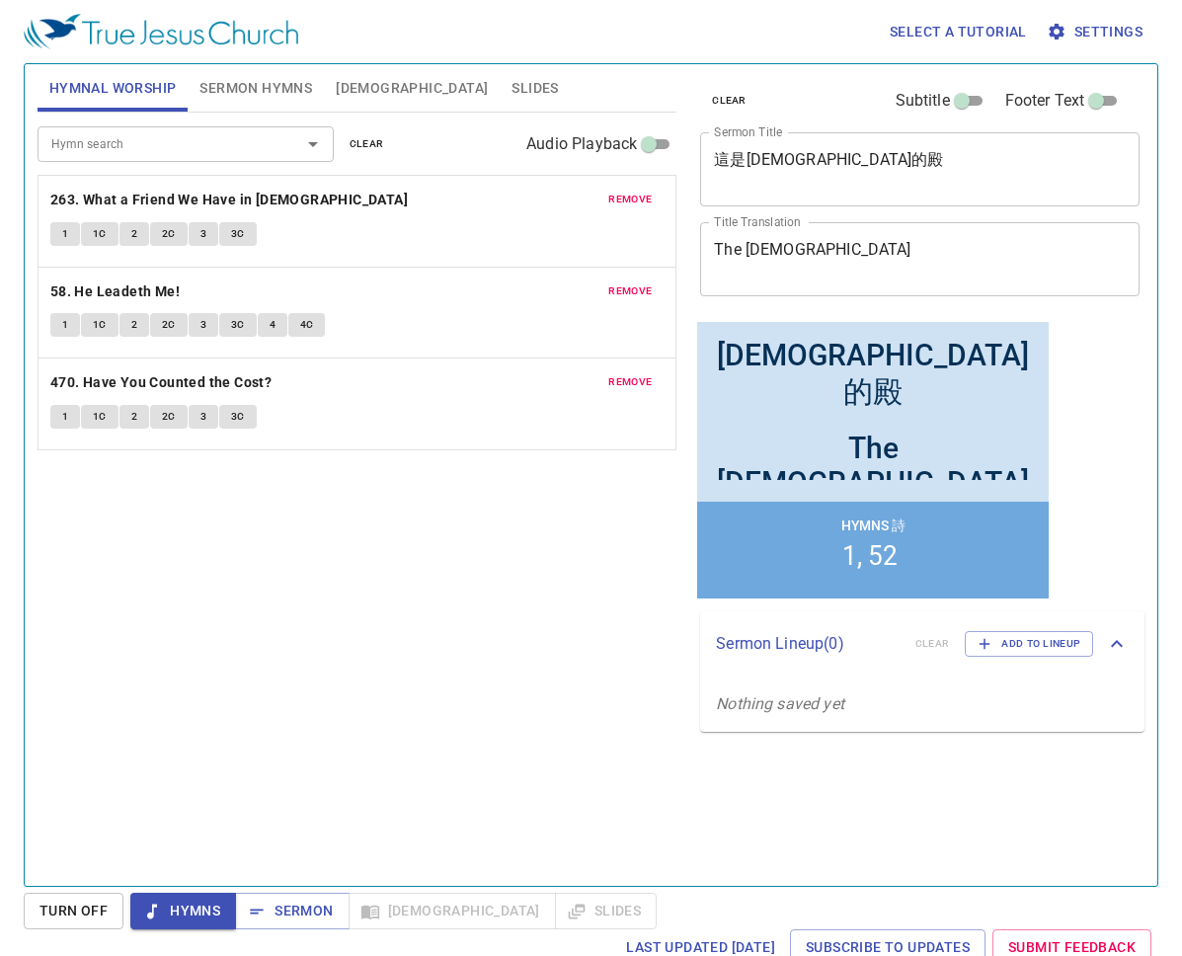
click at [346, 595] on div "Hymn search Hymn search clear Audio Playback remove 263. What a Friend We Have …" at bounding box center [357, 491] width 639 height 756
click at [284, 571] on div "Hymn search Hymn search clear Audio Playback remove 263. What a Friend We Have …" at bounding box center [357, 491] width 639 height 756
click at [295, 588] on div "Hymn search Hymn search clear Audio Playback remove 263. What a Friend We Have …" at bounding box center [357, 491] width 639 height 756
click at [369, 631] on div "Hymn search Hymn search clear Audio Playback remove 263. What a Friend We Have …" at bounding box center [357, 491] width 639 height 756
click at [303, 565] on div "Hymn search Hymn search clear Audio Playback remove 263. What a Friend We Have …" at bounding box center [357, 491] width 639 height 756
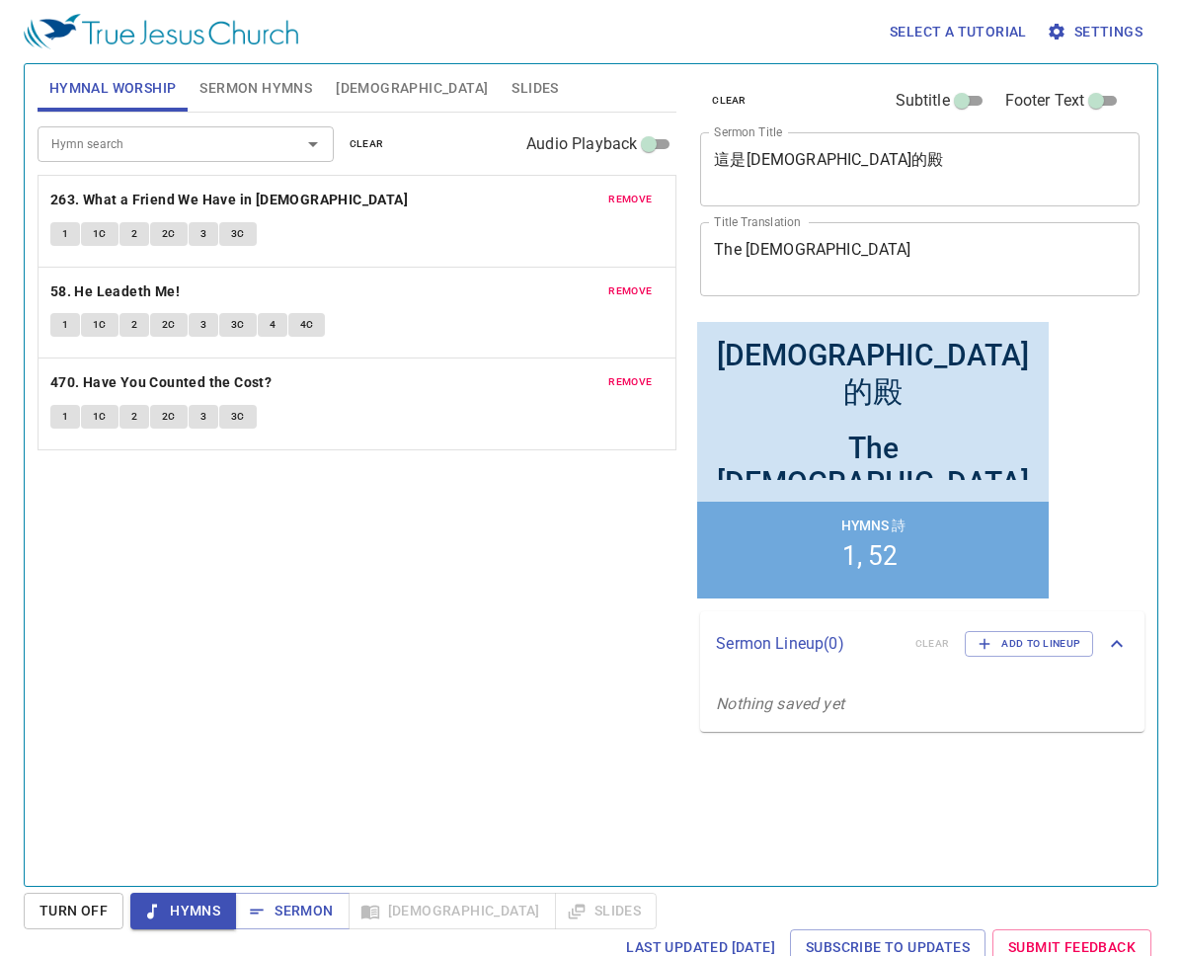
click at [304, 580] on div "Hymn search Hymn search clear Audio Playback remove 263. What a Friend We Have …" at bounding box center [357, 491] width 639 height 756
click at [63, 235] on span "1" at bounding box center [65, 234] width 6 height 18
click at [317, 616] on div "Hymn search Hymn search clear Audio Playback remove 263. What a Friend We Have …" at bounding box center [357, 491] width 639 height 756
click at [255, 642] on div "Hymn search Hymn search clear Audio Playback remove 263. What a Friend We Have …" at bounding box center [357, 491] width 639 height 756
click at [138, 293] on b "58. He Leadeth Me!" at bounding box center [114, 291] width 129 height 25
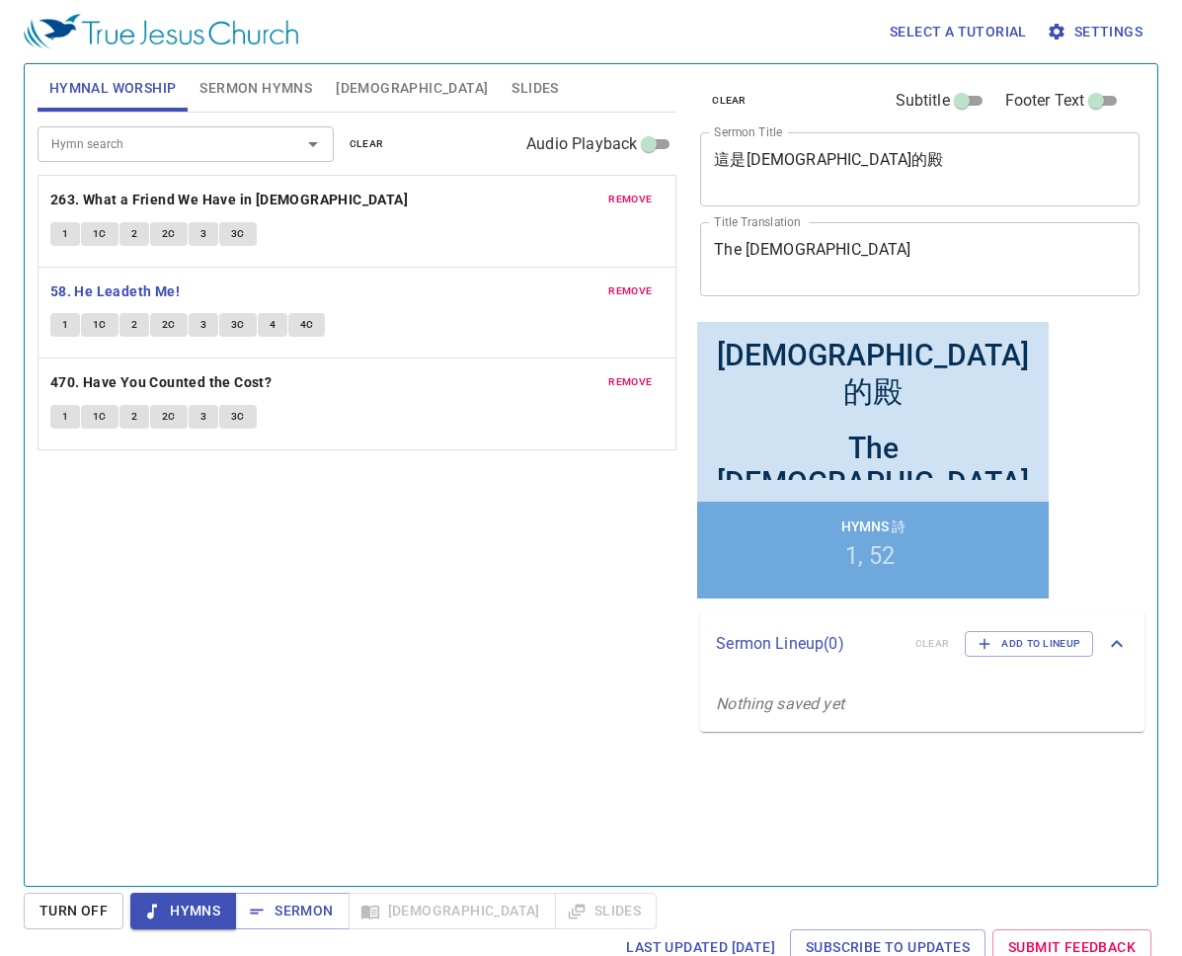
click at [365, 548] on div "Hymn search Hymn search clear Audio Playback remove 263. What a Friend We Have …" at bounding box center [357, 491] width 639 height 756
click at [57, 333] on button "1" at bounding box center [65, 325] width 30 height 24
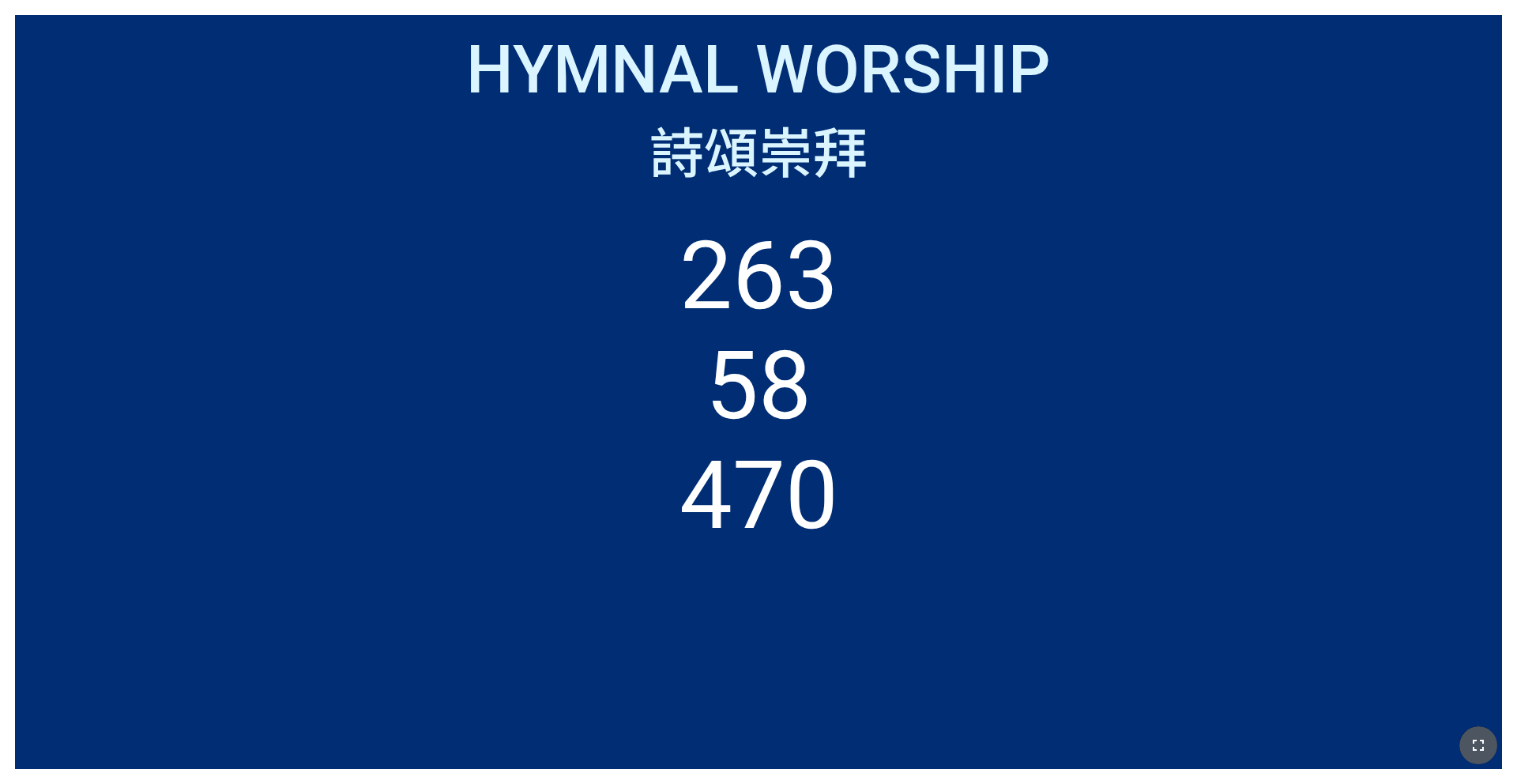
click at [1469, 741] on icon "button" at bounding box center [1479, 745] width 19 height 19
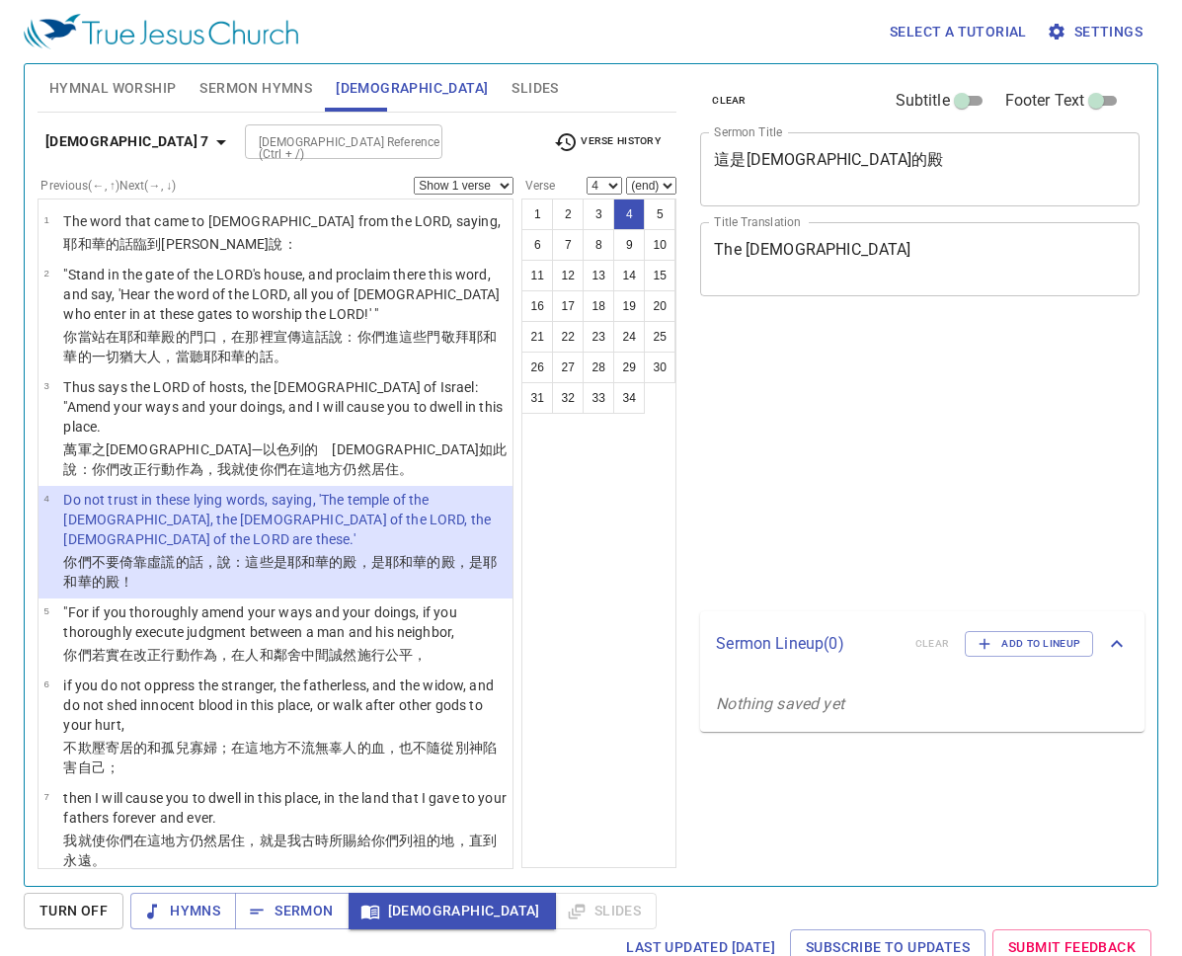
select select "4"
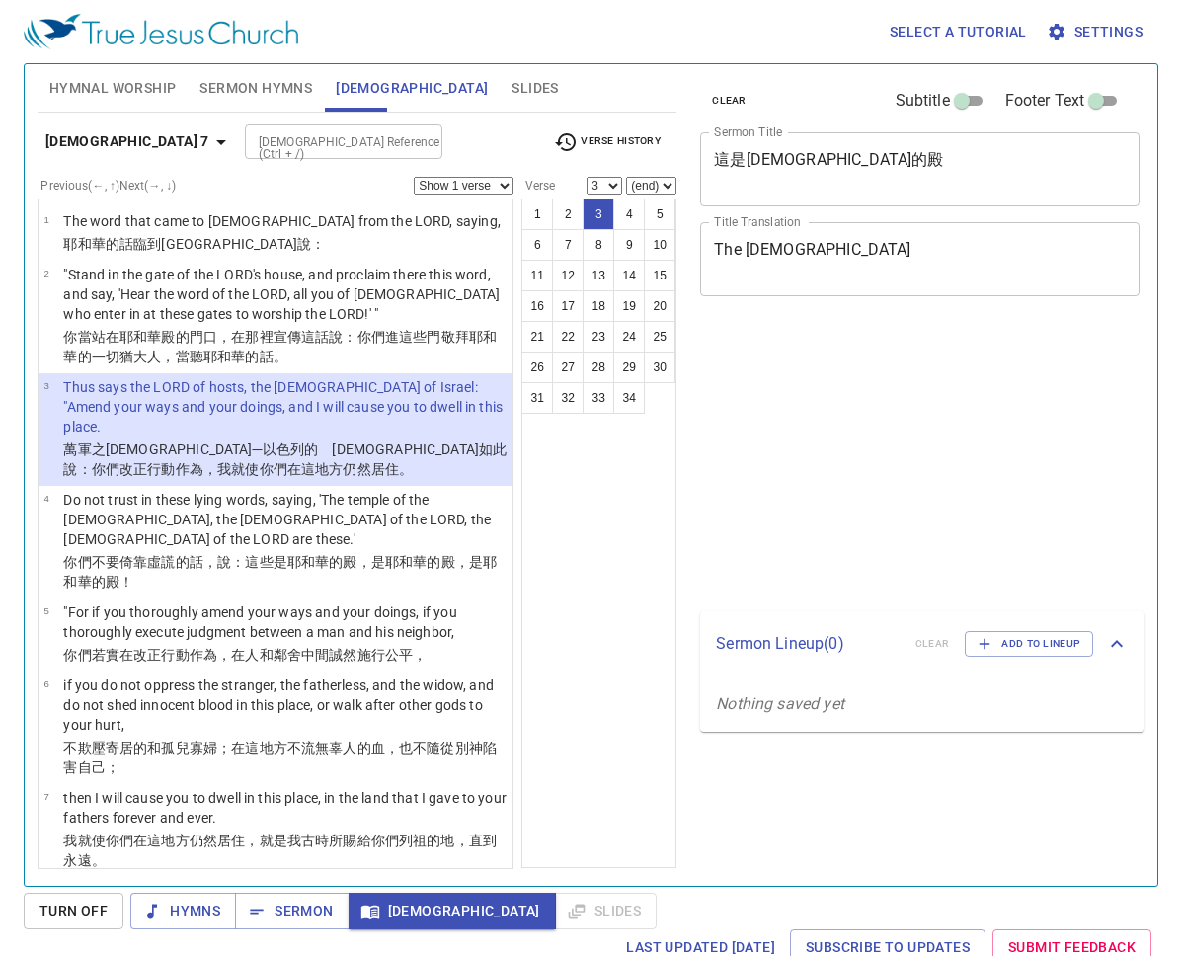
select select "3"
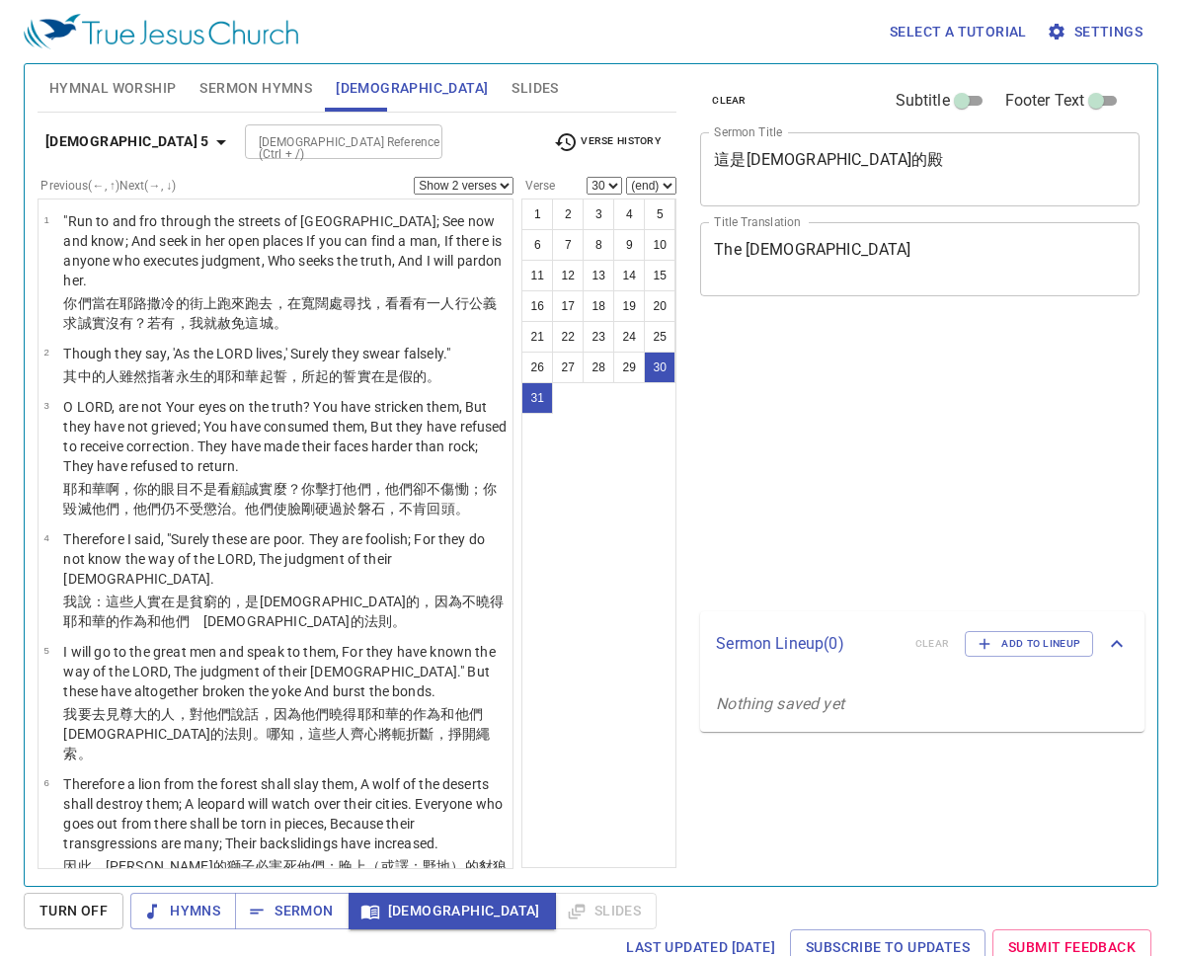
select select "2"
select select "30"
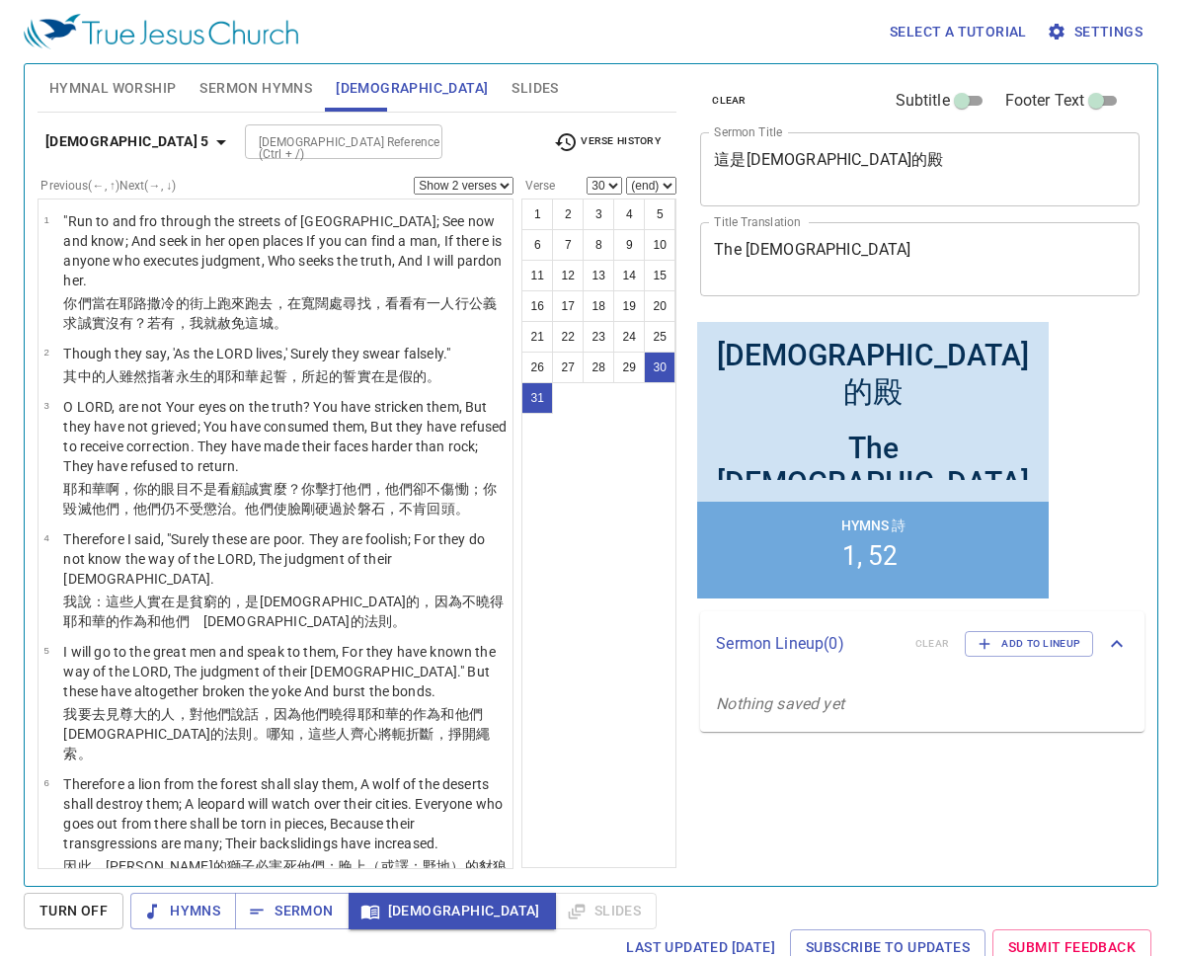
scroll to position [2404, 0]
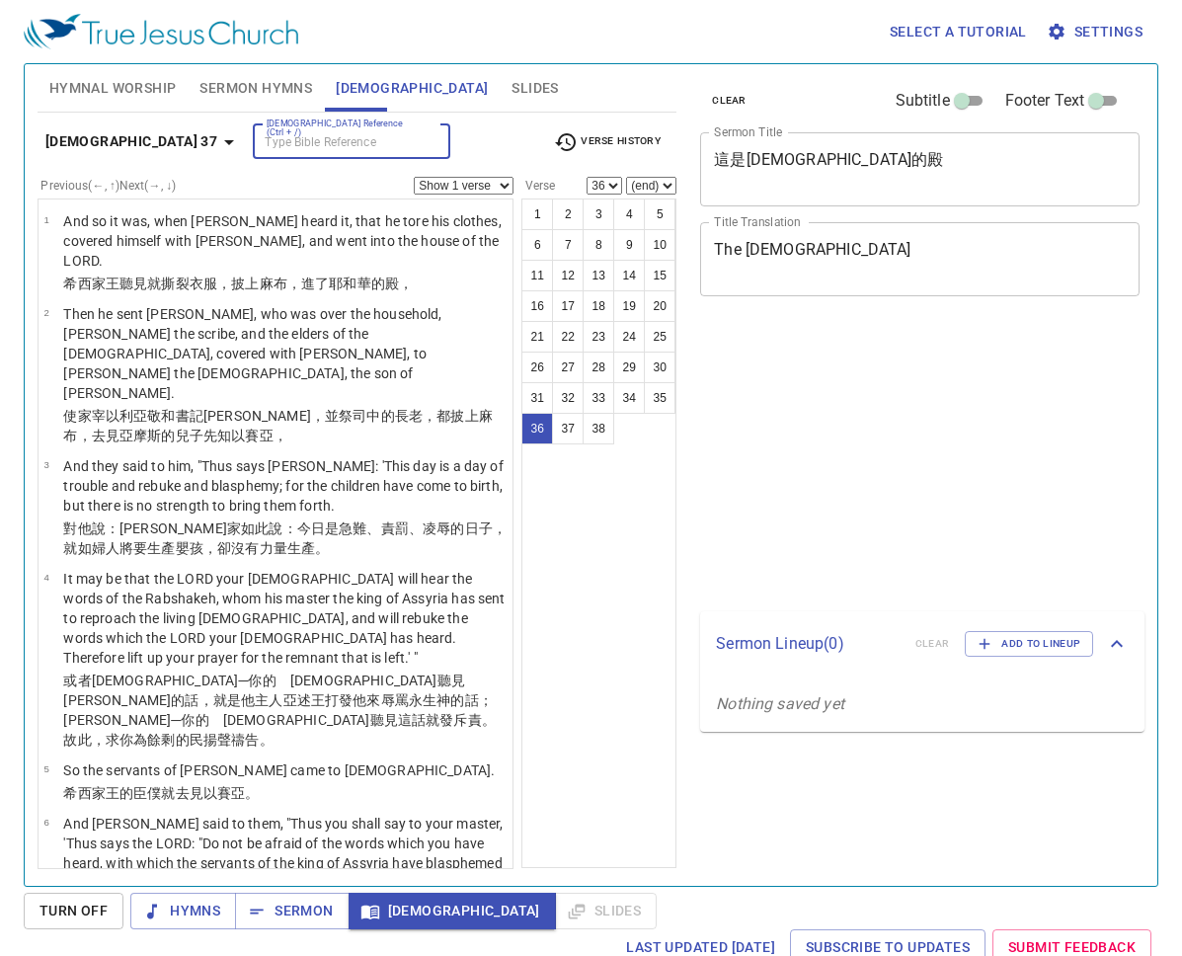
select select "36"
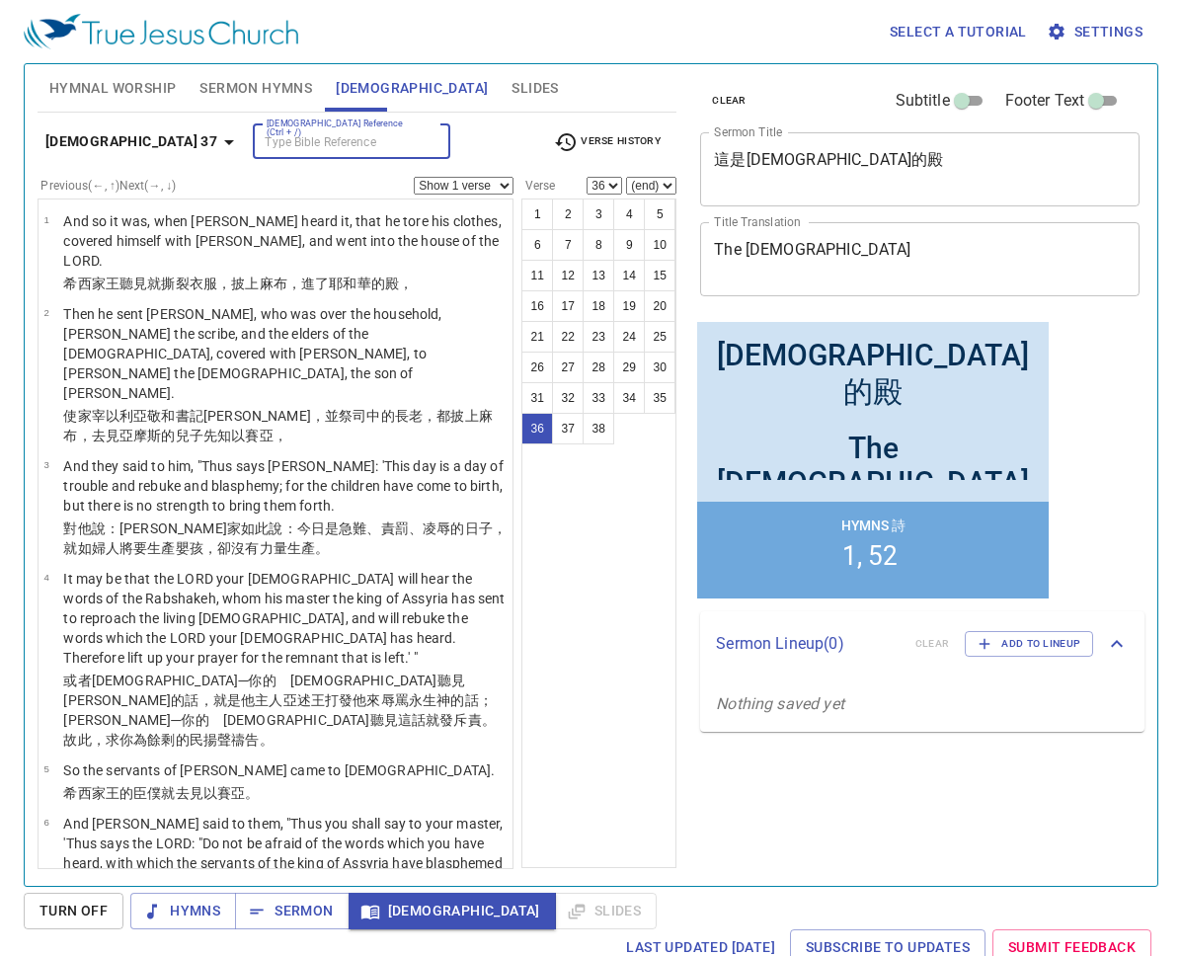
scroll to position [3251, 0]
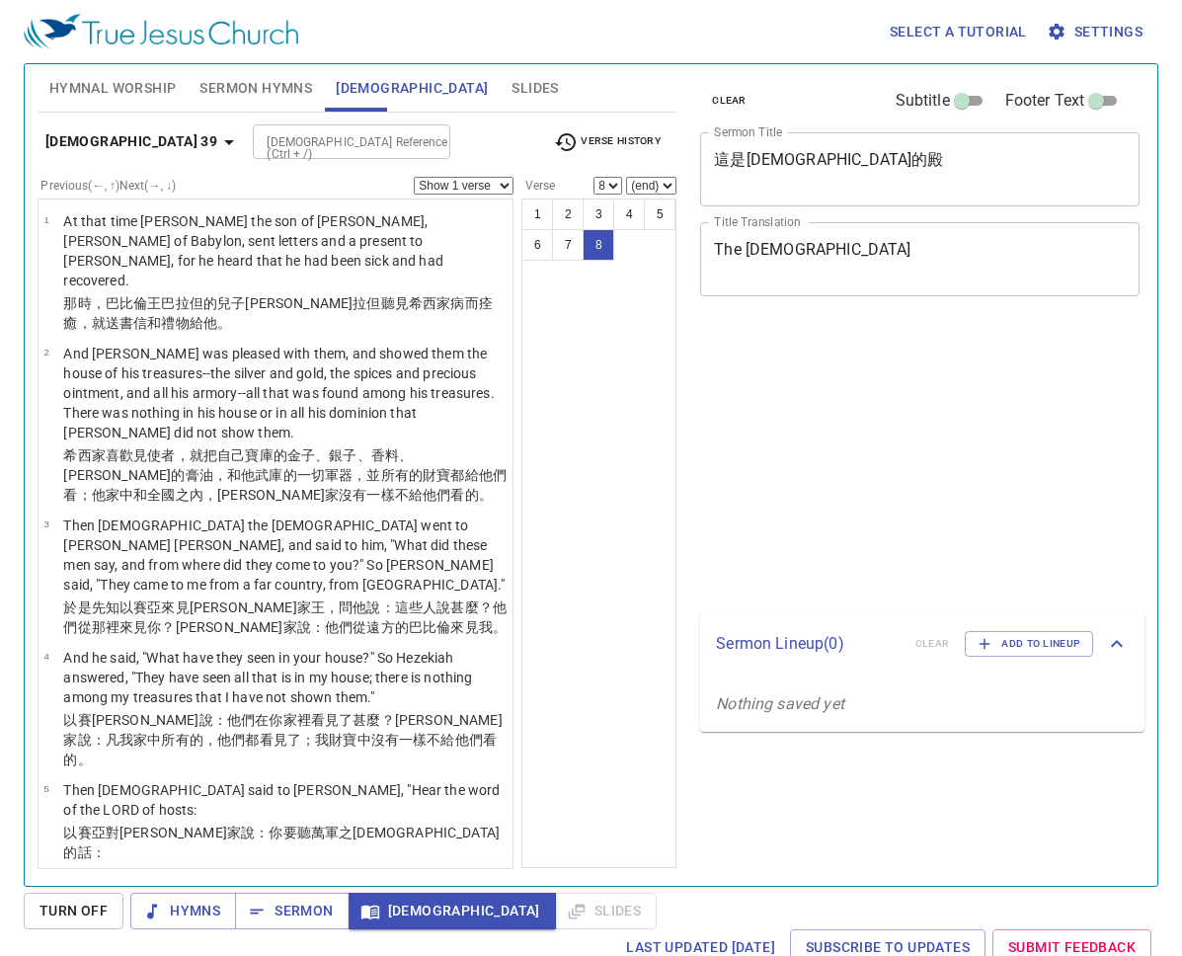
select select "8"
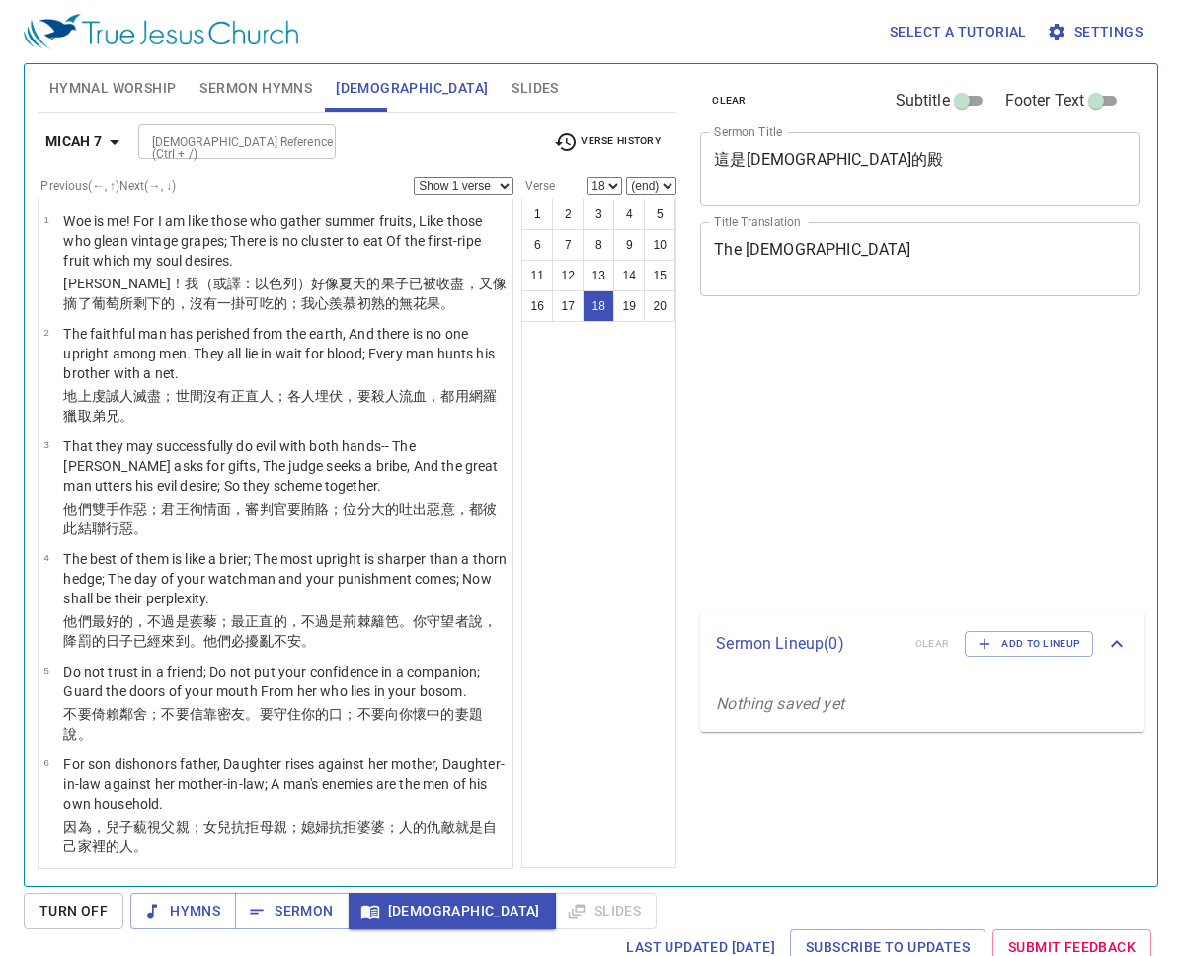
select select "18"
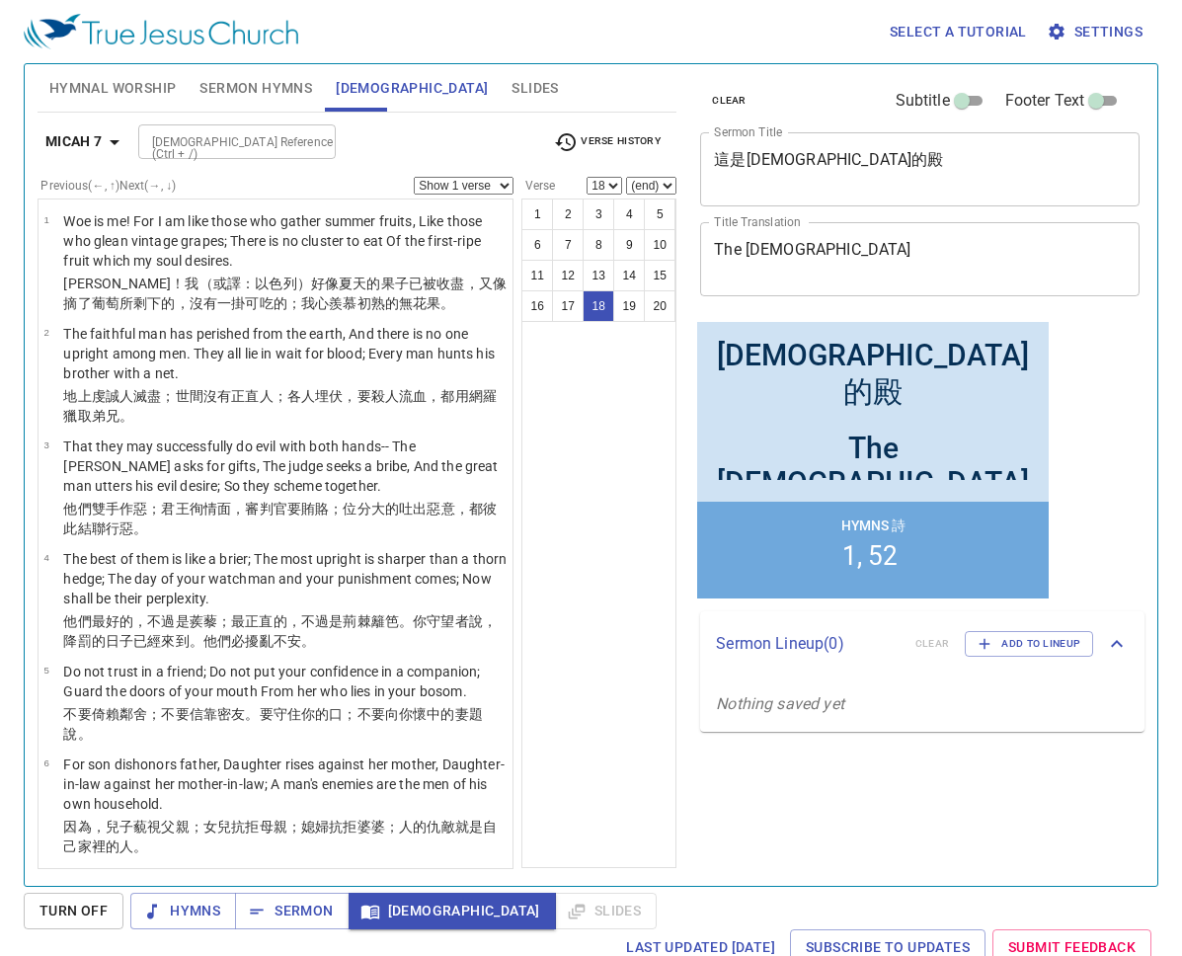
scroll to position [1136, 0]
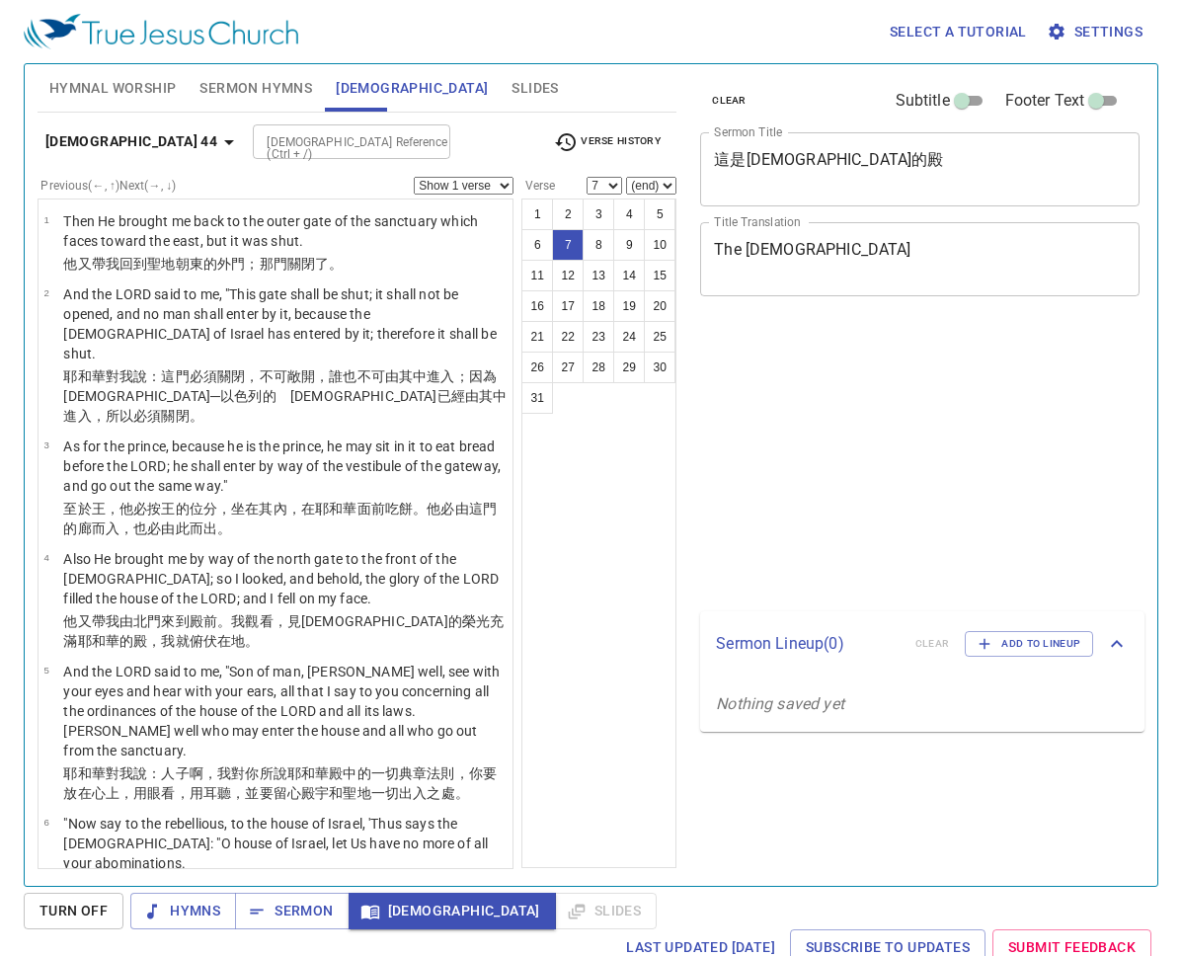
select select "7"
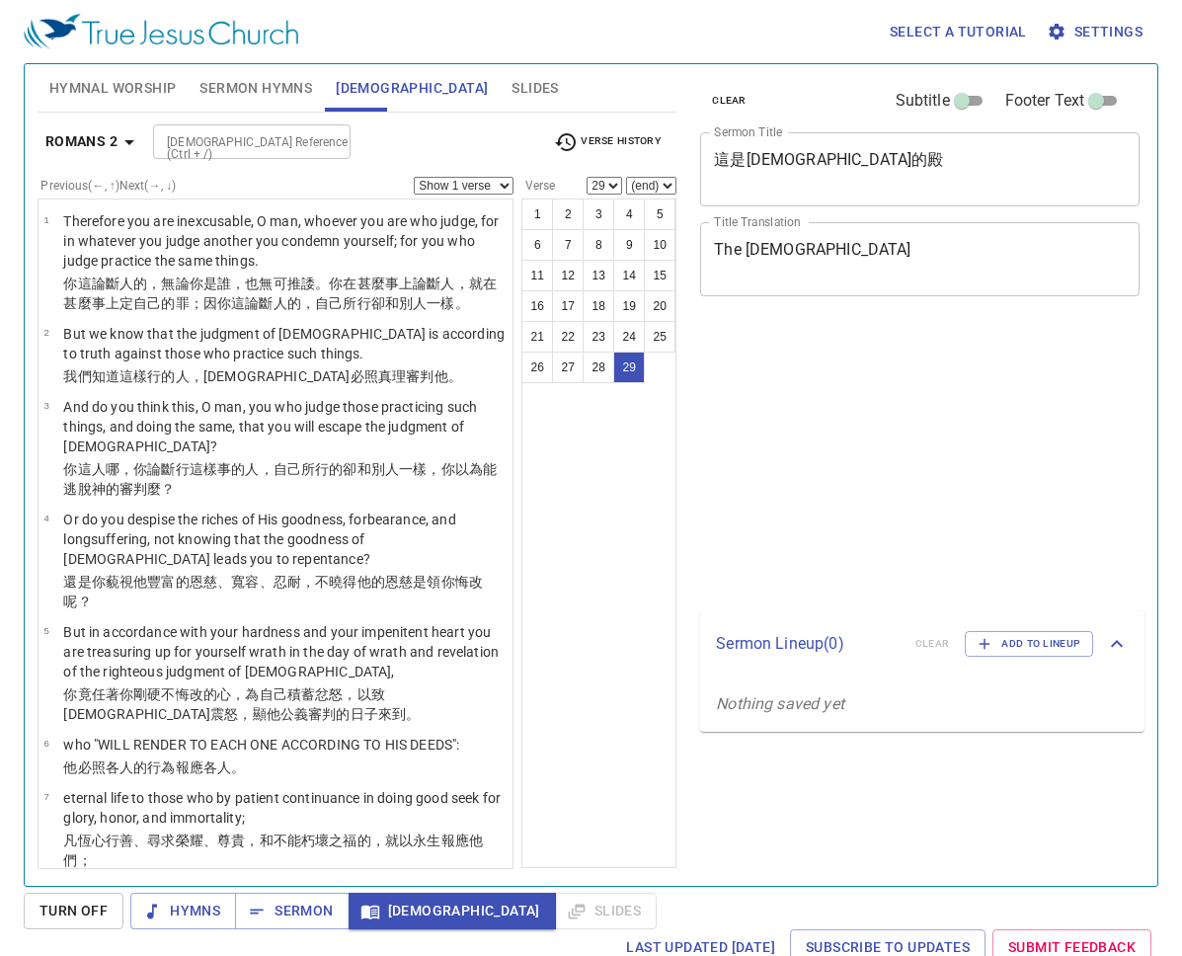
select select "29"
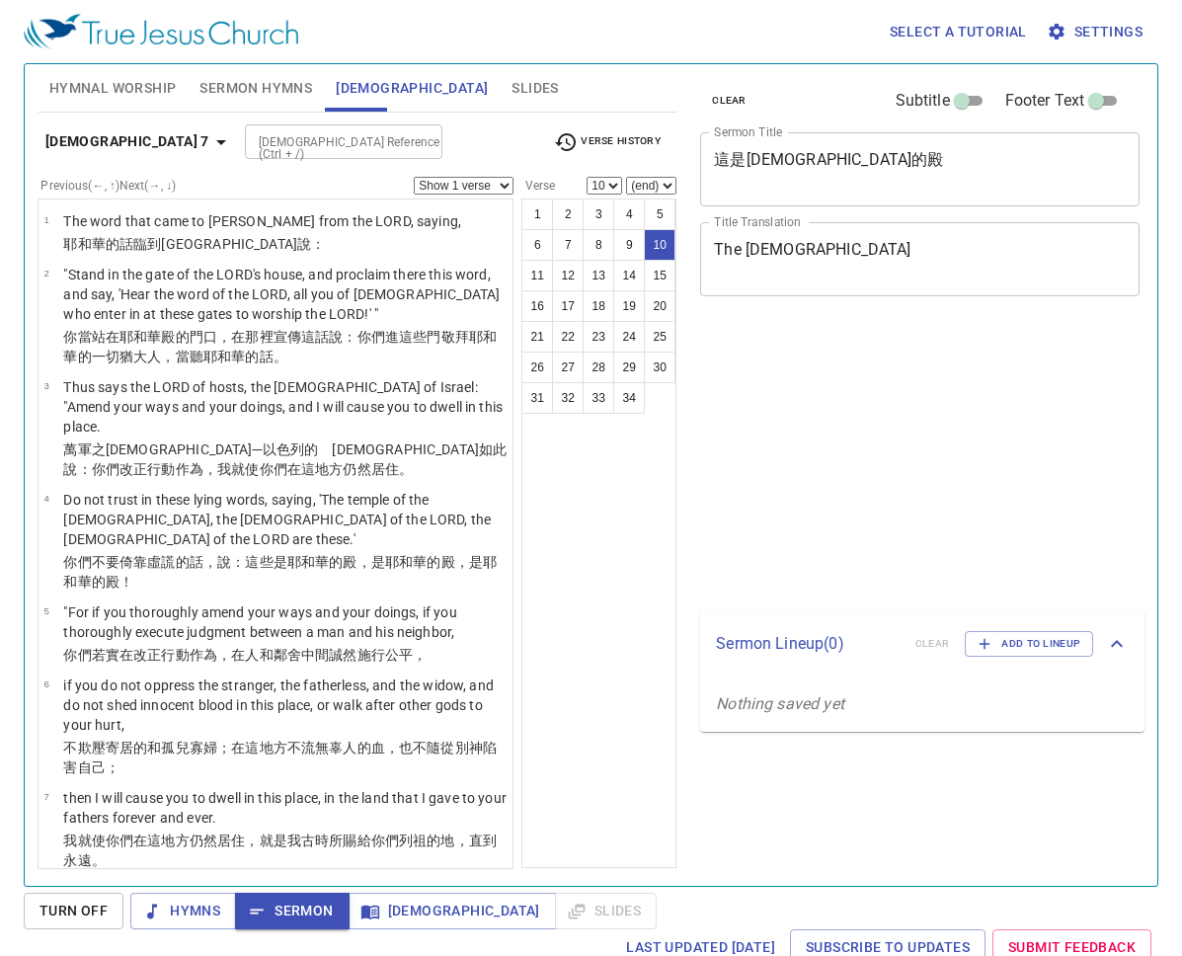
select select "10"
